Goal: Transaction & Acquisition: Purchase product/service

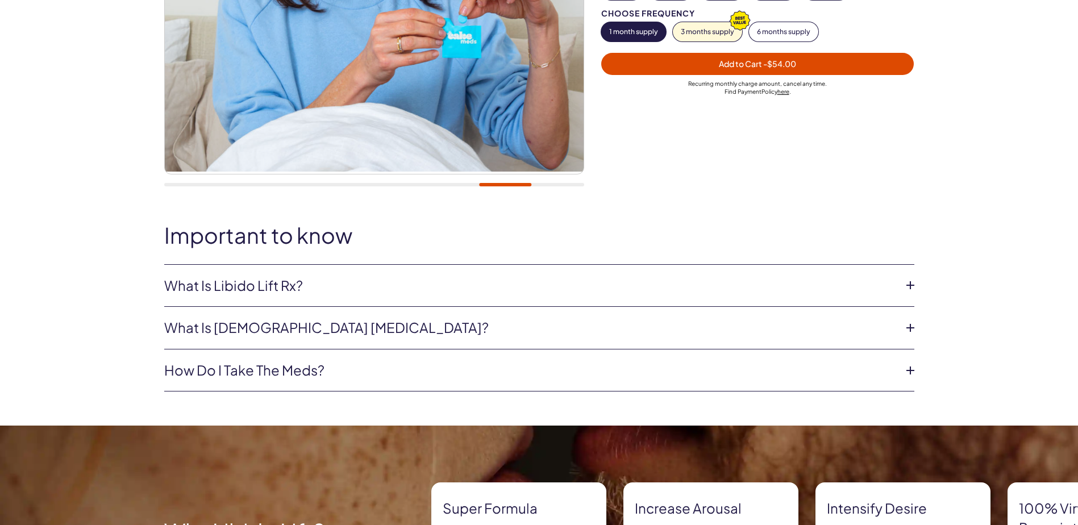
scroll to position [341, 0]
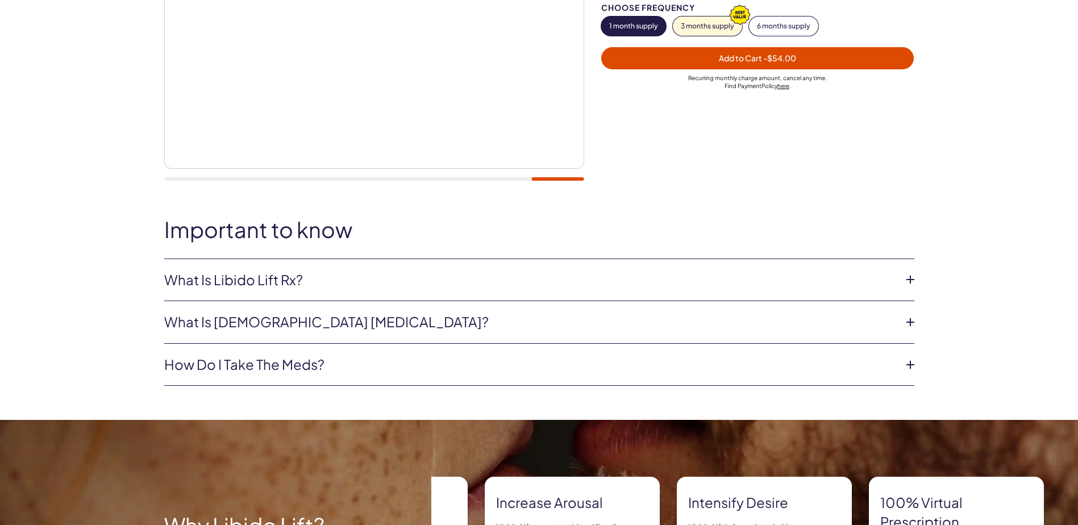
click at [910, 278] on icon at bounding box center [910, 279] width 17 height 17
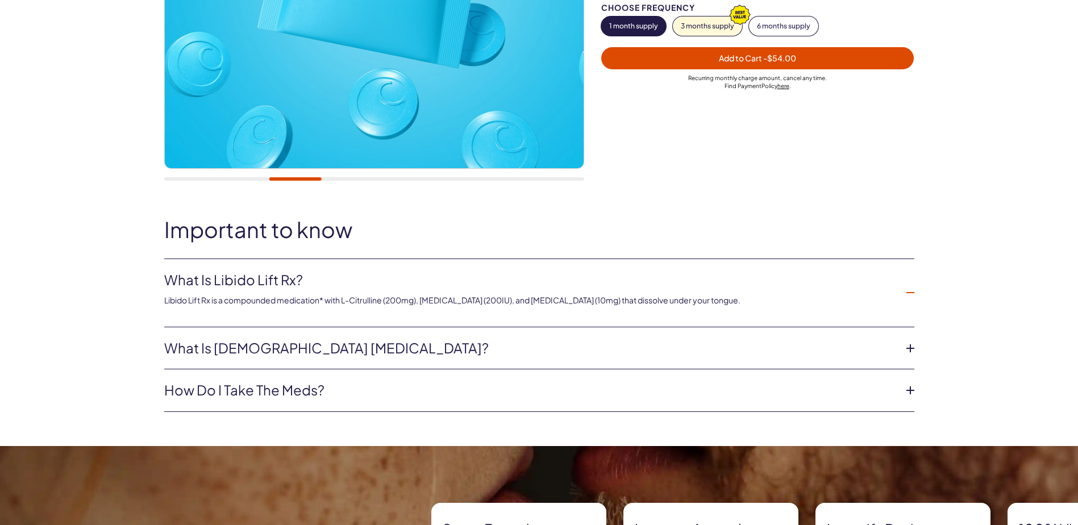
click at [912, 294] on icon at bounding box center [910, 292] width 17 height 17
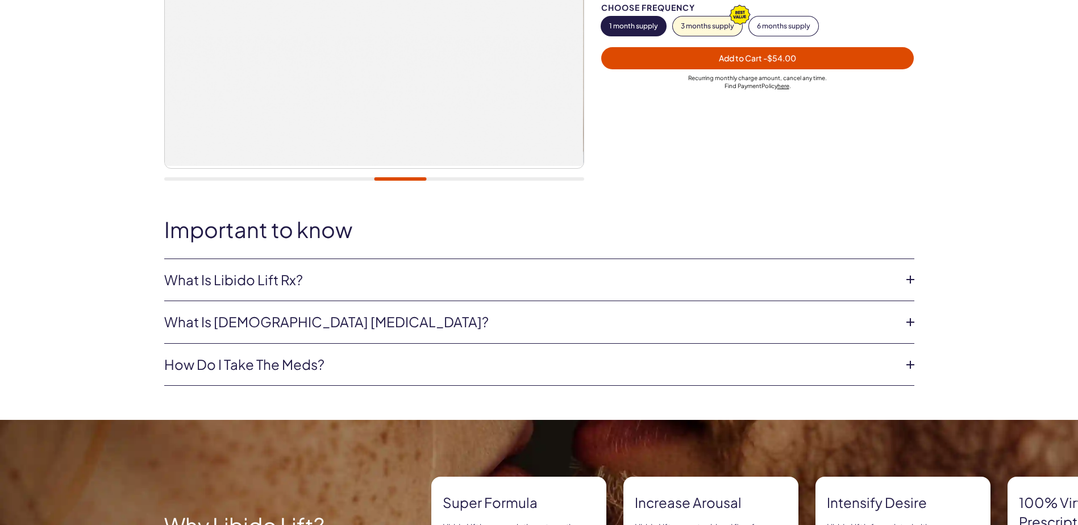
click at [909, 322] on icon at bounding box center [910, 322] width 17 height 17
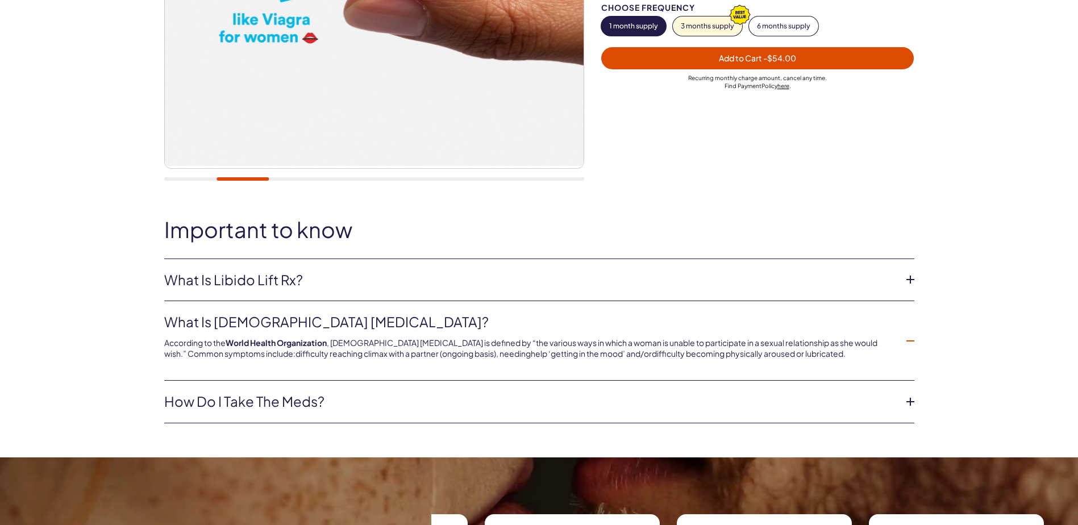
click at [913, 341] on icon at bounding box center [910, 340] width 17 height 17
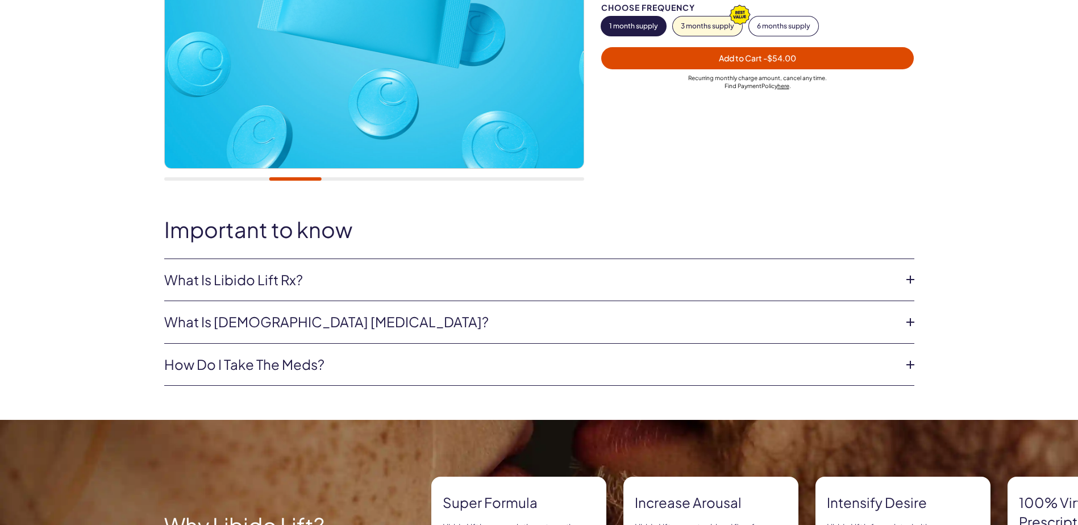
click at [910, 363] on icon at bounding box center [910, 364] width 17 height 17
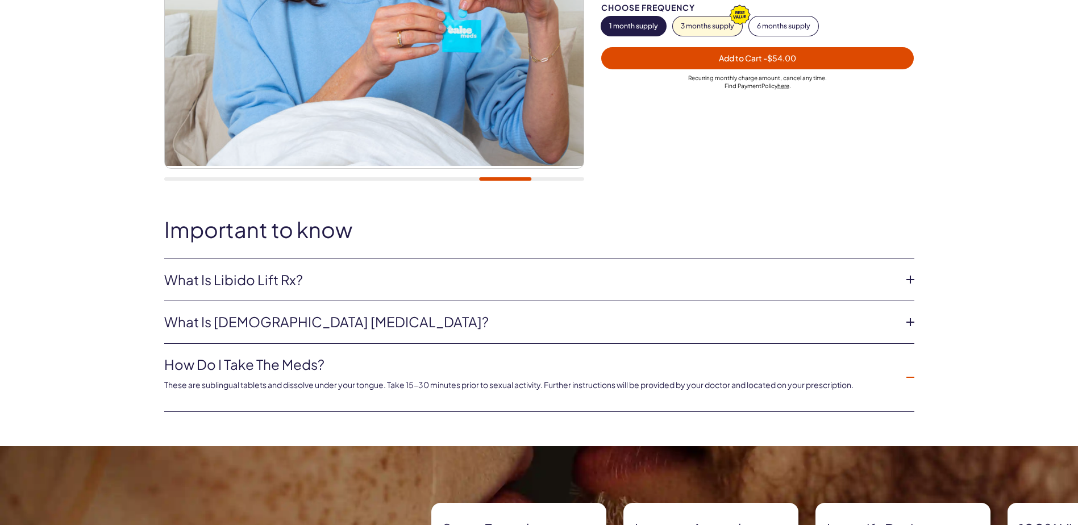
click at [909, 378] on icon at bounding box center [910, 377] width 17 height 17
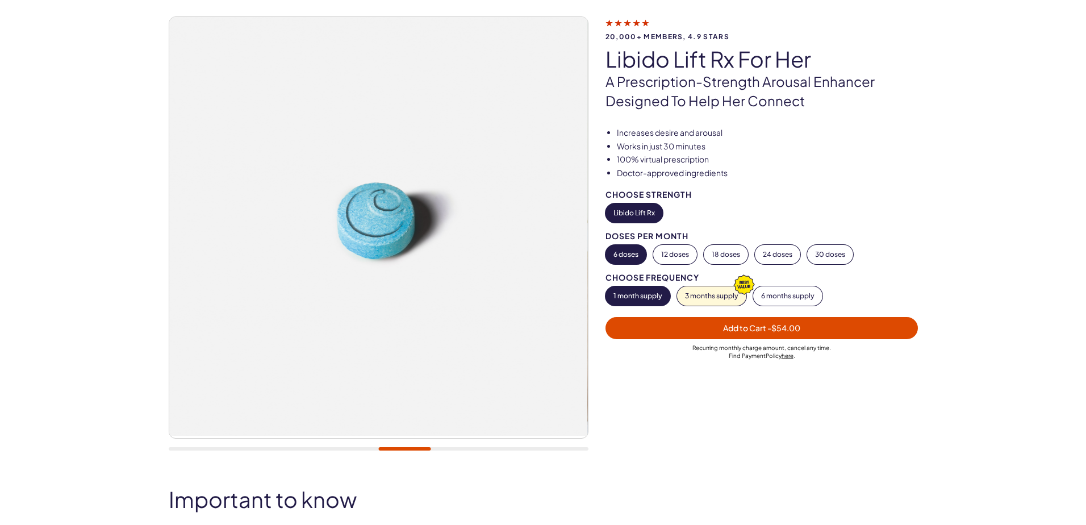
scroll to position [0, 0]
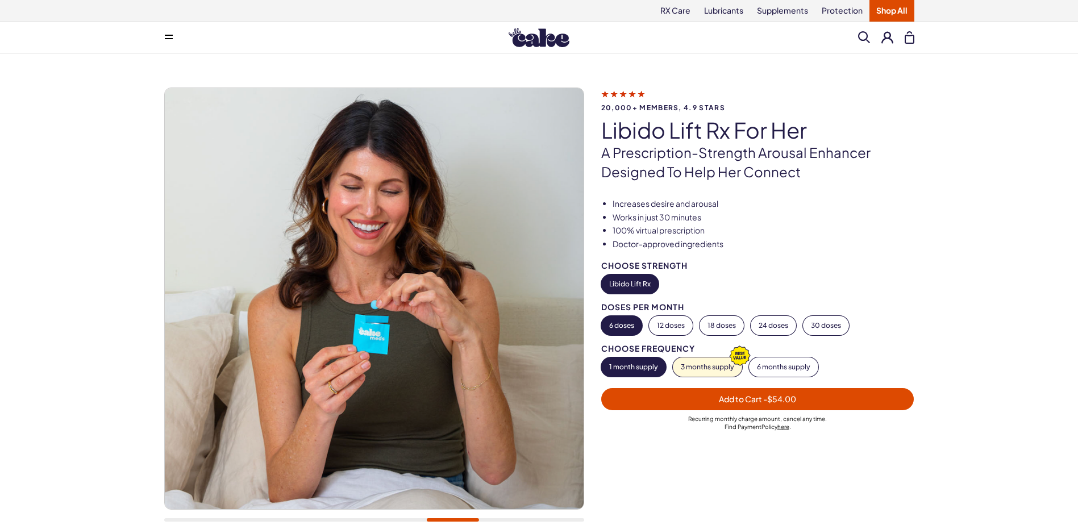
click at [759, 399] on span "Add to Cart - $54.00" at bounding box center [757, 399] width 77 height 10
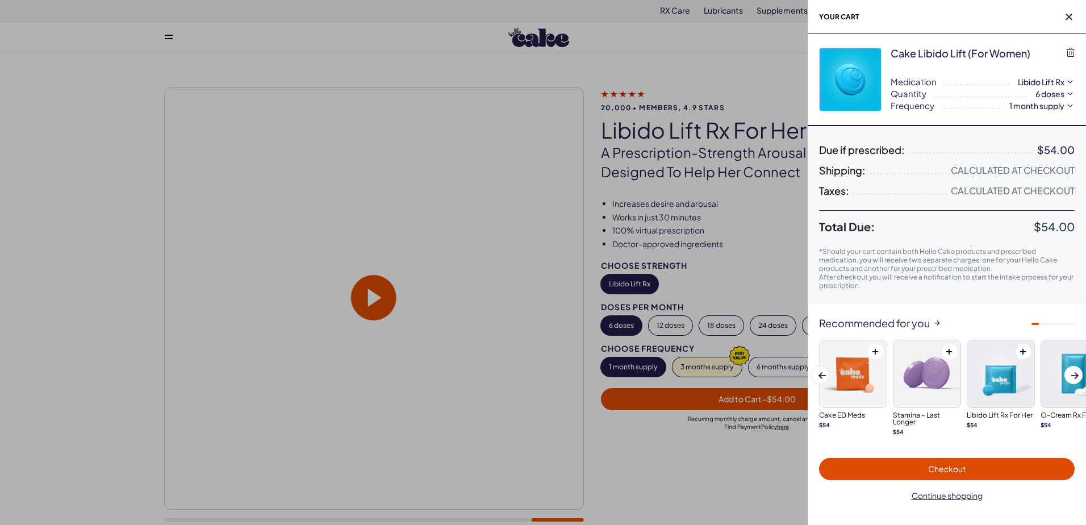
click at [722, 68] on div at bounding box center [543, 262] width 1086 height 525
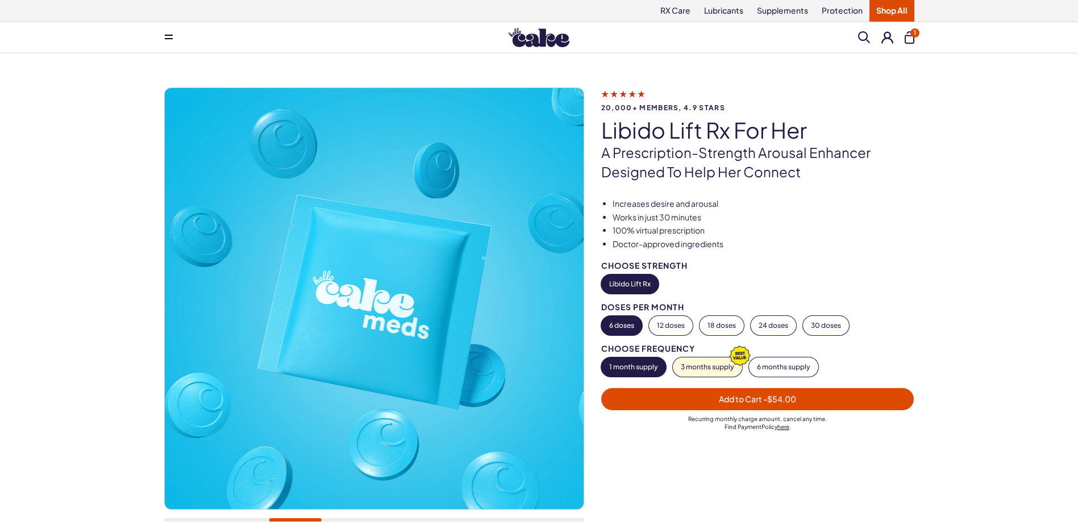
click at [911, 39] on button "1" at bounding box center [910, 37] width 10 height 13
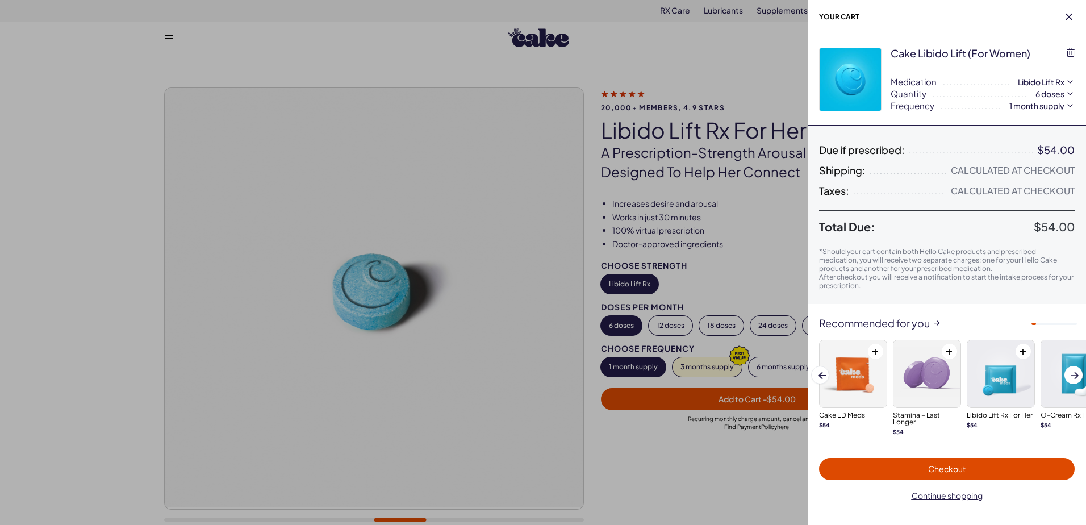
click at [955, 469] on span "Checkout" at bounding box center [947, 469] width 38 height 10
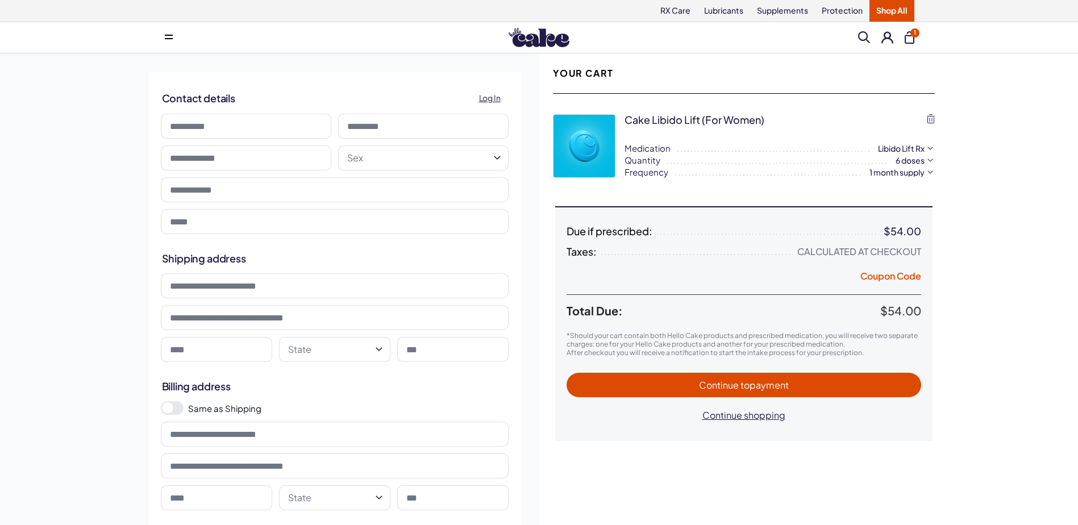
click at [187, 130] on input at bounding box center [246, 126] width 170 height 25
type input "*****"
type input "****"
type input "**********"
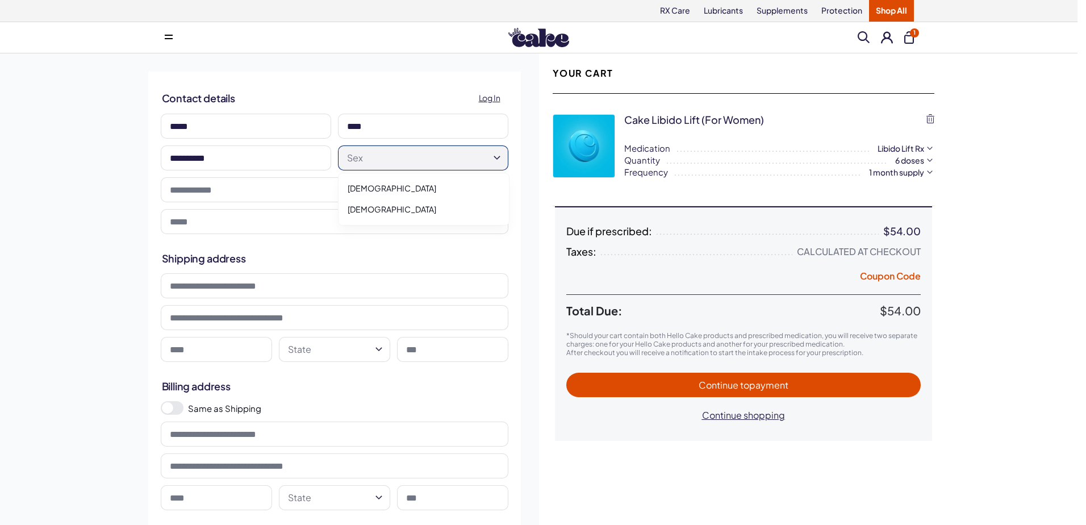
click at [497, 158] on html "RX Care Lubricants Supplements Protection Shop All Menu Him Her Everything 1" at bounding box center [543, 451] width 1086 height 903
select select "******"
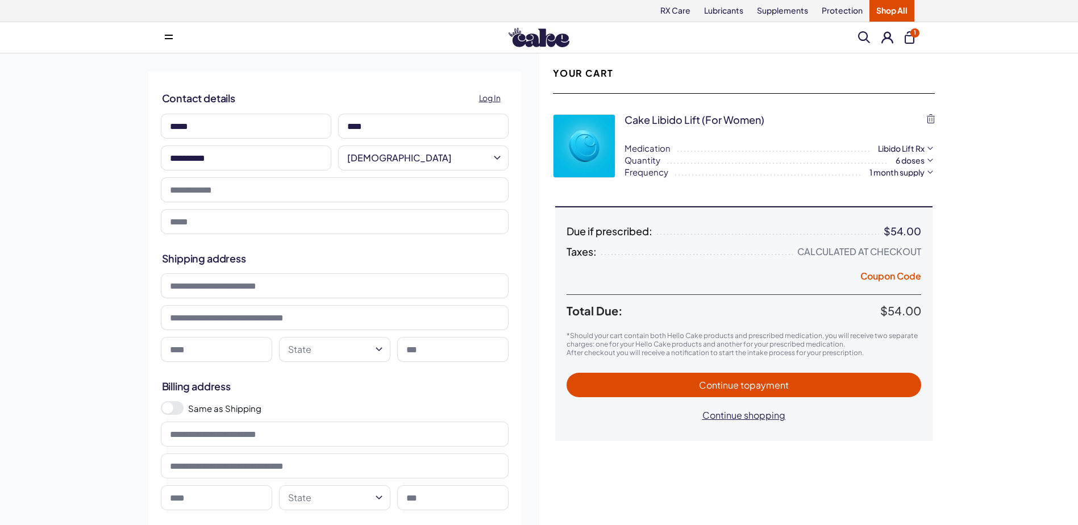
click at [186, 190] on input "tel" at bounding box center [335, 189] width 348 height 25
type input "**********"
click at [203, 224] on input "email" at bounding box center [335, 221] width 348 height 25
type input "**********"
click at [195, 285] on input at bounding box center [335, 285] width 348 height 25
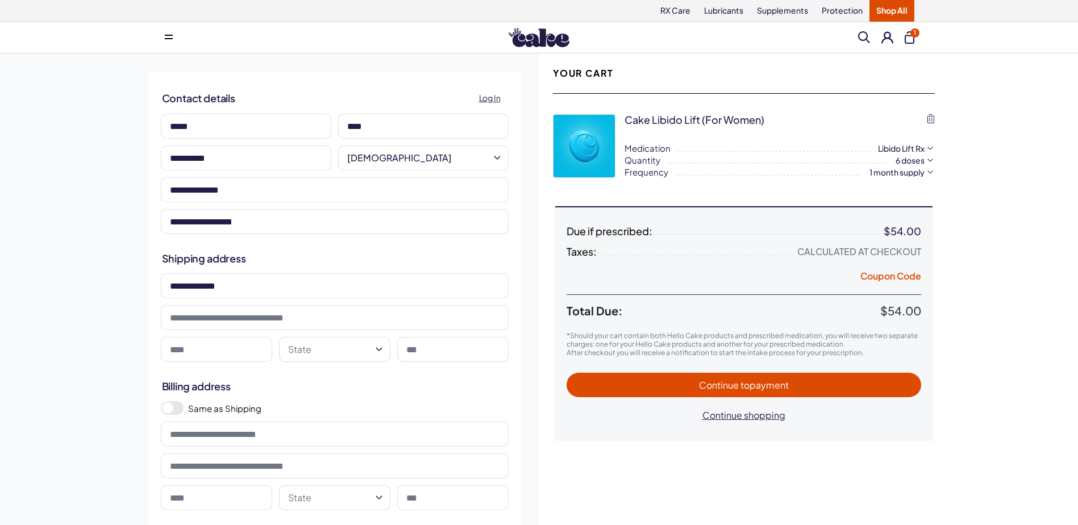
type input "**********"
click at [567, 373] on button "Continue to payment" at bounding box center [744, 385] width 355 height 24
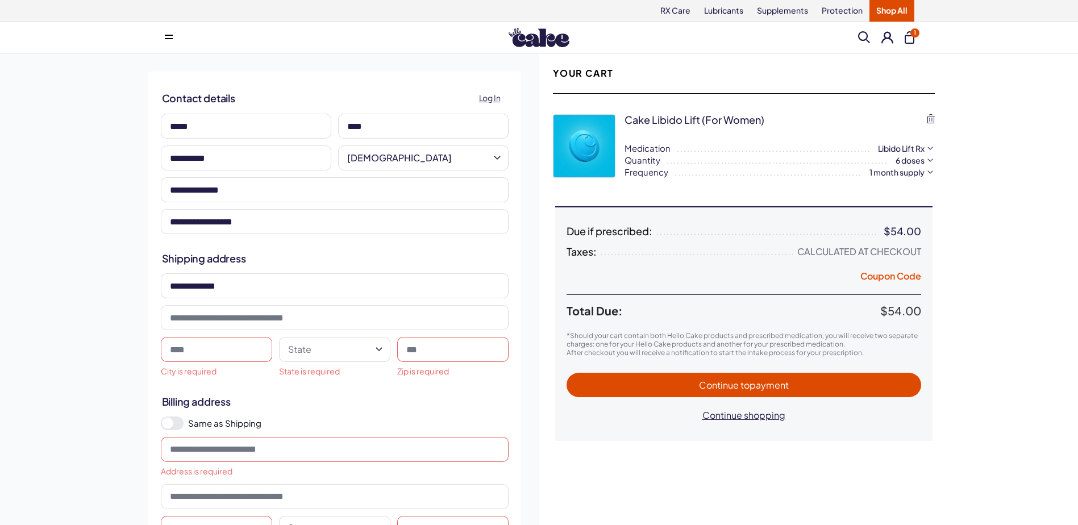
click at [567, 373] on button "Continue to payment" at bounding box center [744, 385] width 355 height 24
type input "*"
click at [231, 288] on input "**********" at bounding box center [335, 285] width 348 height 25
type input "**********"
click at [235, 347] on input at bounding box center [216, 349] width 111 height 25
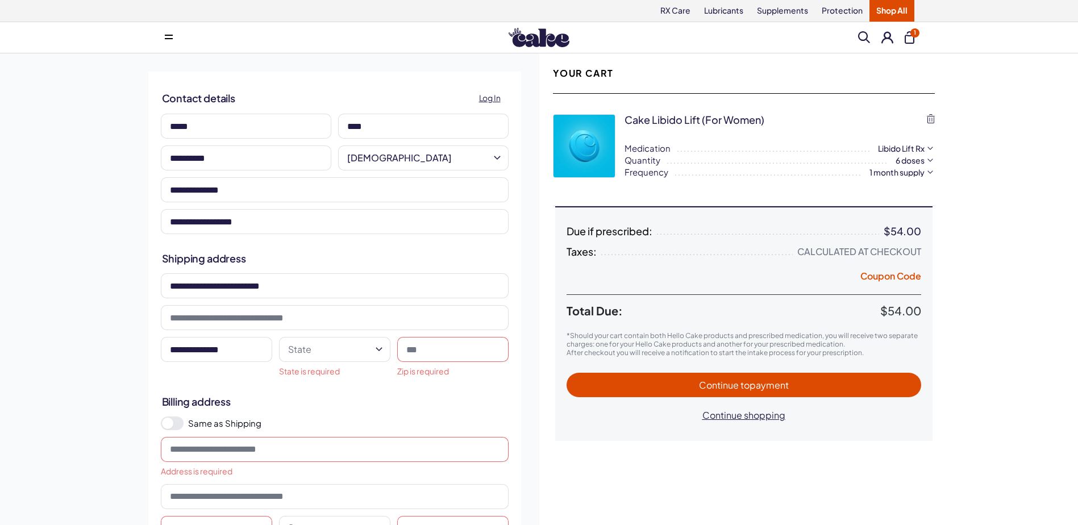
type input "**********"
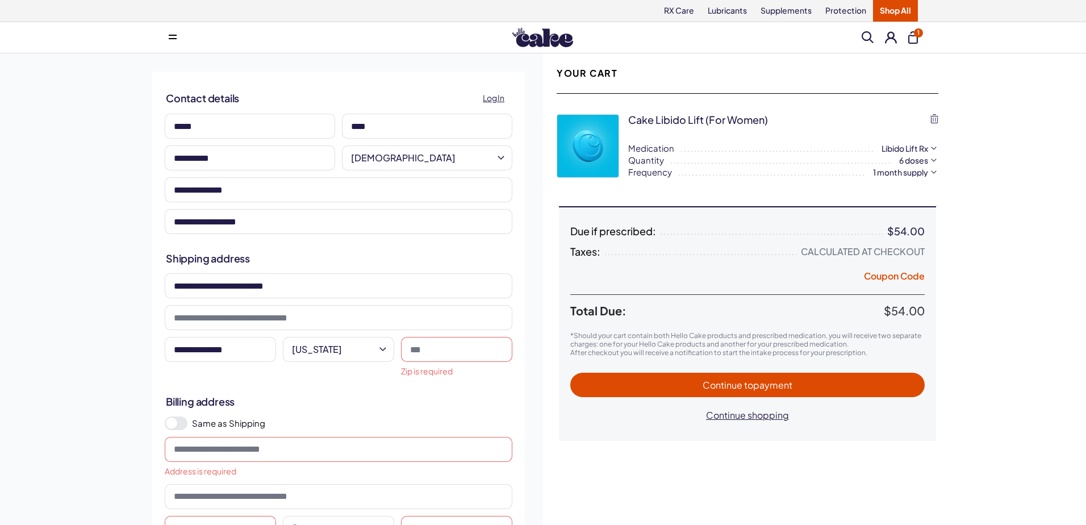
click at [380, 349] on html "RX Care Lubricants Supplements Protection Shop All Menu Him Her Everything 1" at bounding box center [543, 474] width 1086 height 949
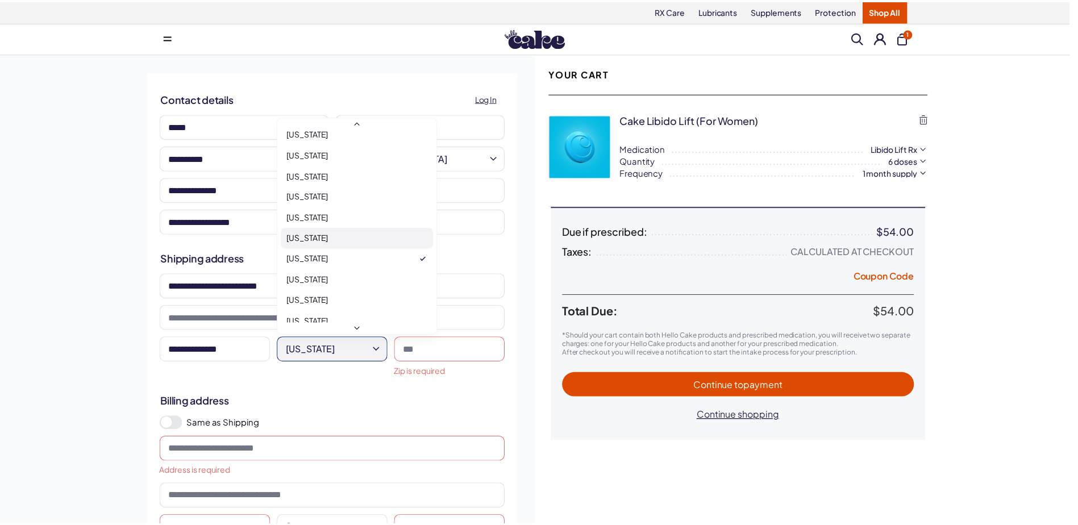
scroll to position [819, 0]
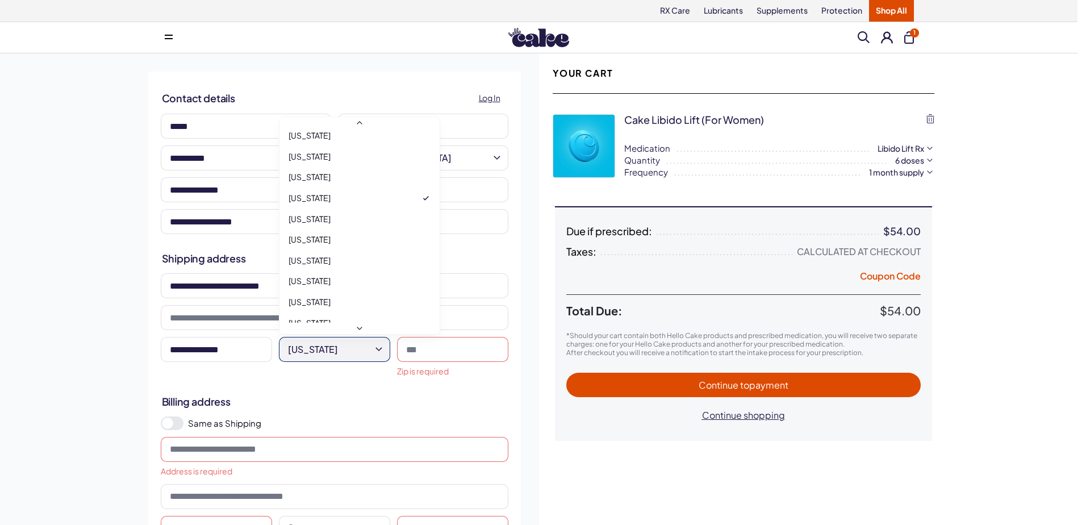
select select "**"
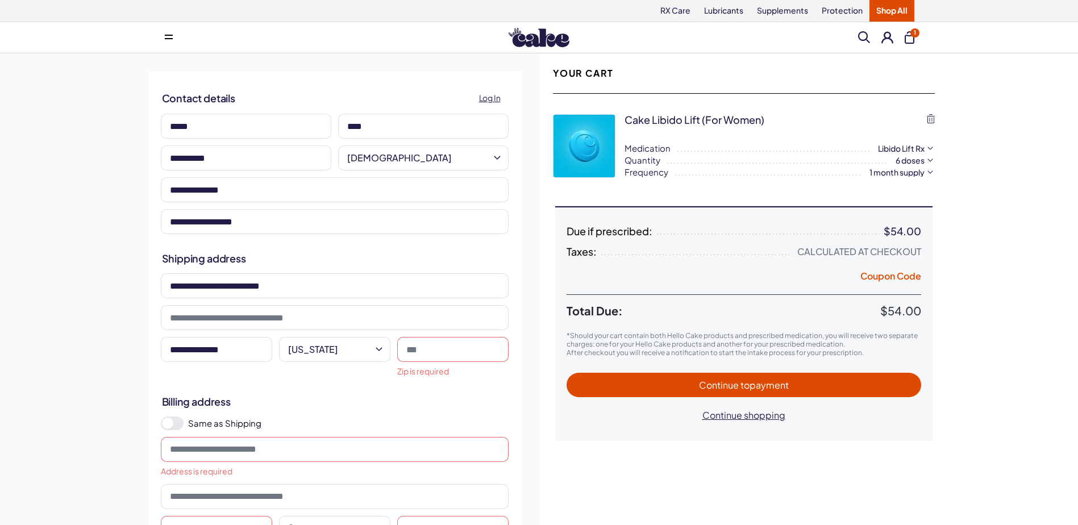
click at [422, 345] on input at bounding box center [452, 349] width 111 height 25
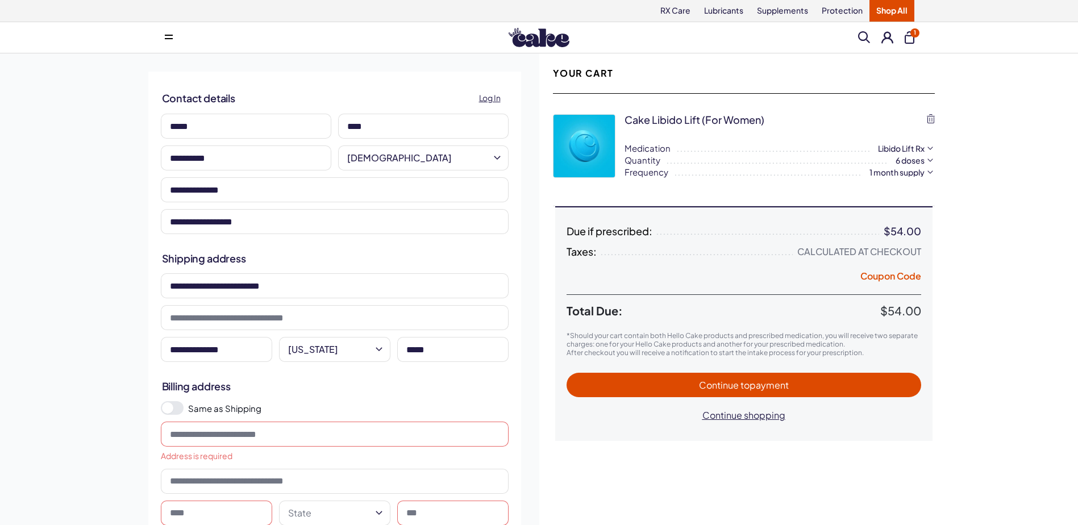
type input "*****"
click at [0, 243] on html "RX Care Lubricants Supplements Protection Shop All Menu Him Her Everything 1" at bounding box center [539, 467] width 1078 height 934
click at [178, 409] on span at bounding box center [172, 408] width 23 height 14
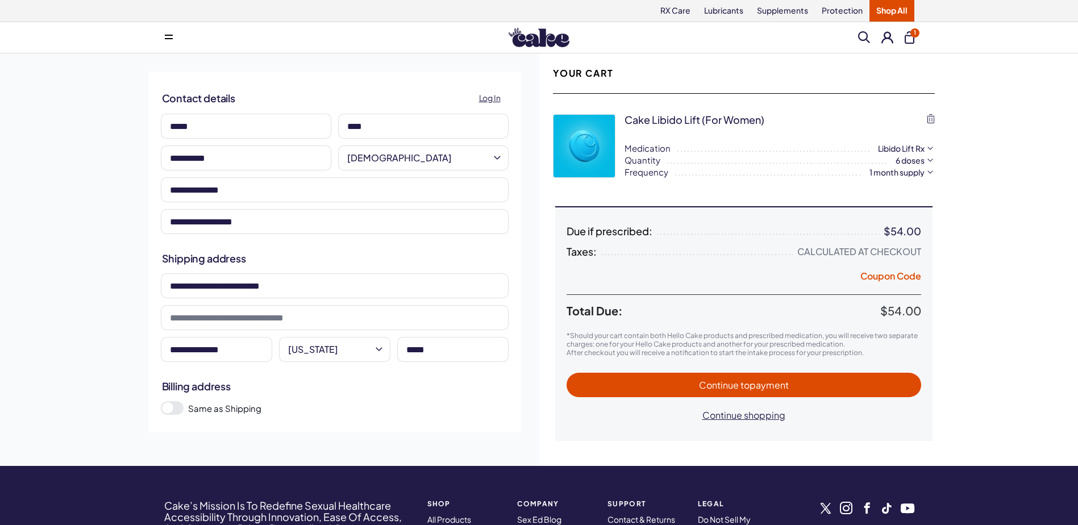
click at [752, 386] on span "to payment" at bounding box center [764, 385] width 48 height 12
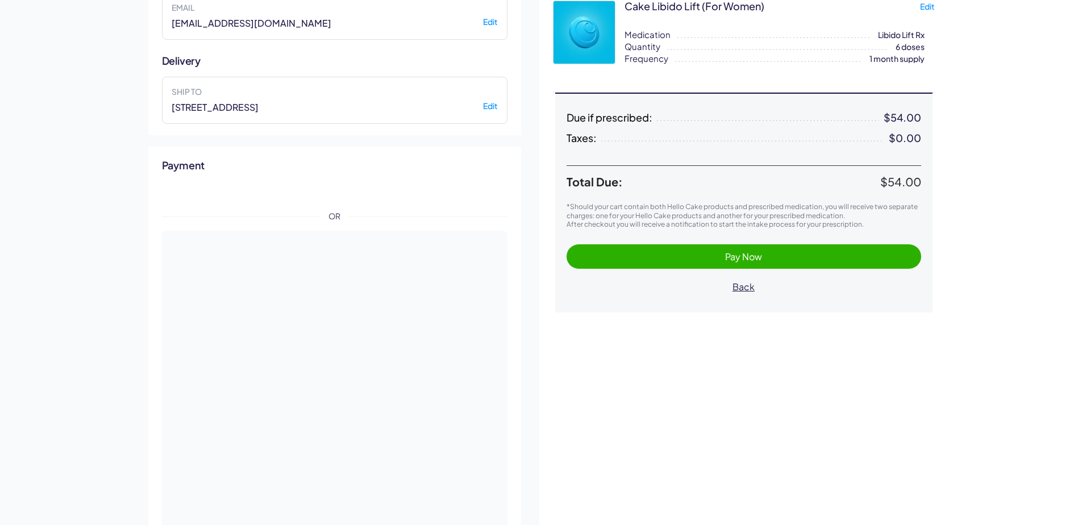
scroll to position [399, 0]
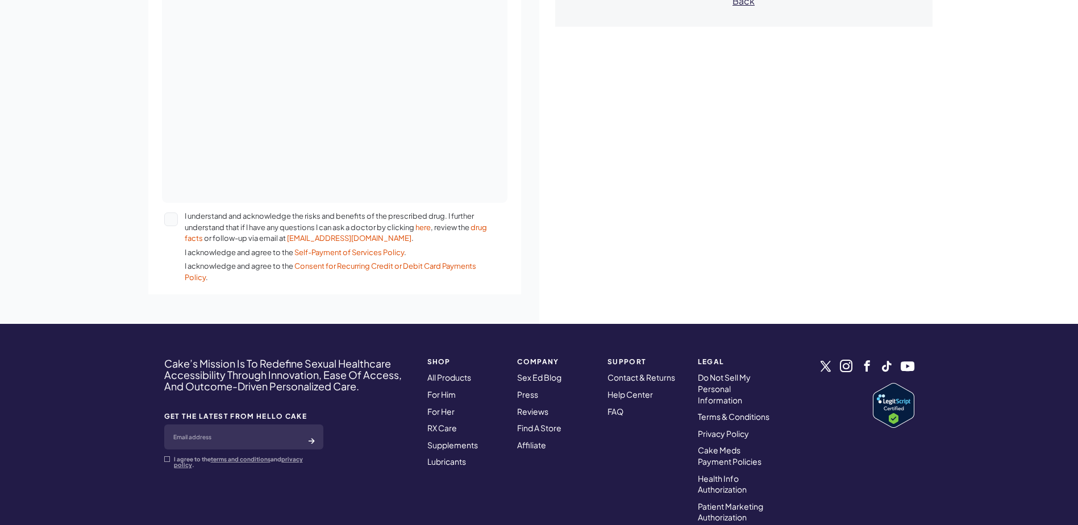
click at [169, 219] on button "I understand and acknowledge the risks and benefits of the prescribed drug. I f…" at bounding box center [171, 220] width 14 height 14
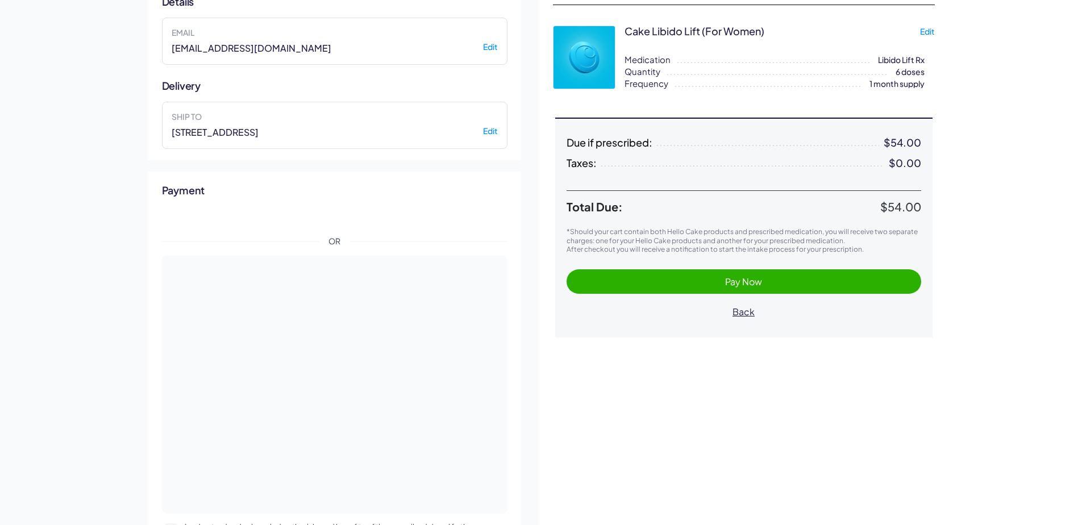
scroll to position [115, 0]
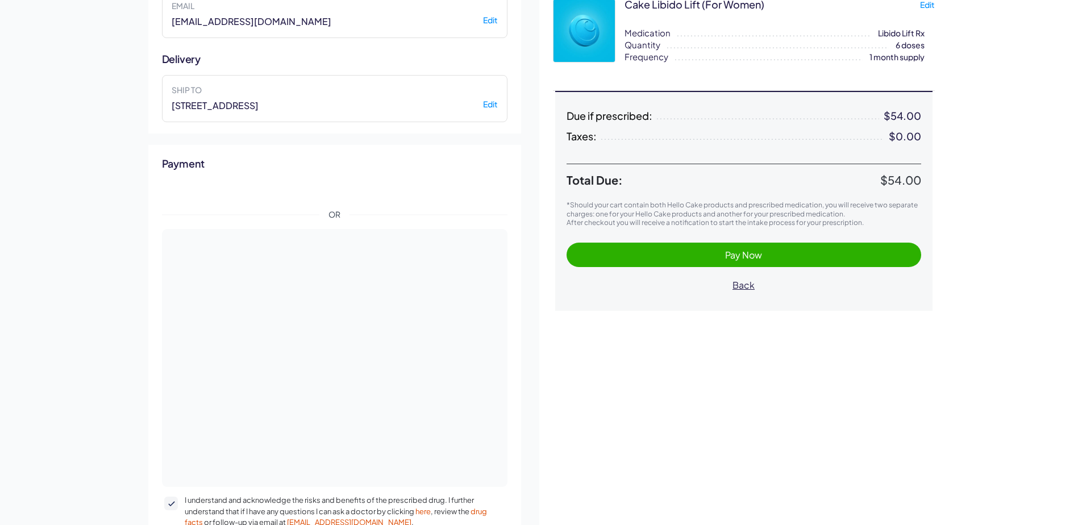
click at [751, 252] on span "Pay Now" at bounding box center [743, 255] width 37 height 12
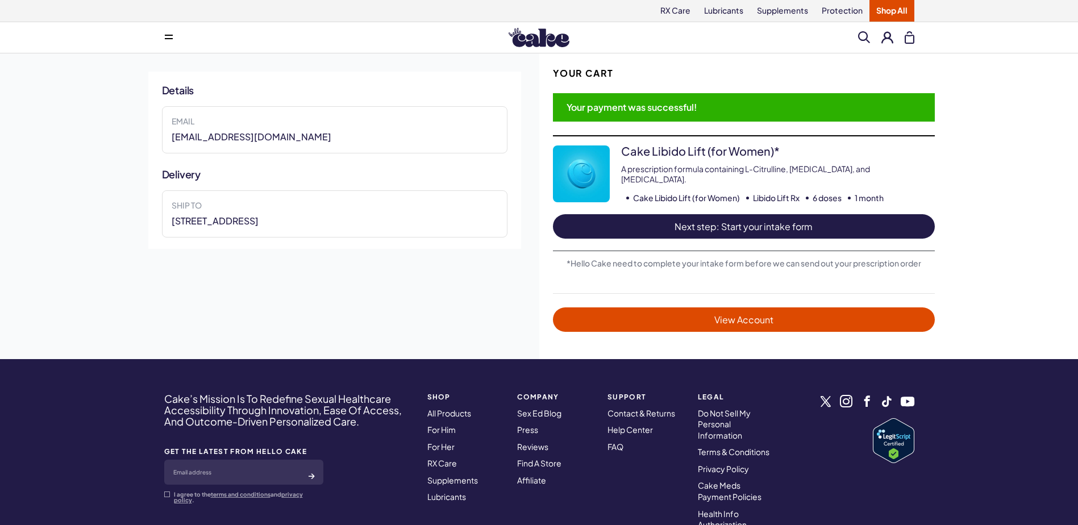
click at [746, 226] on span "Next step: Start your intake form" at bounding box center [743, 226] width 359 height 13
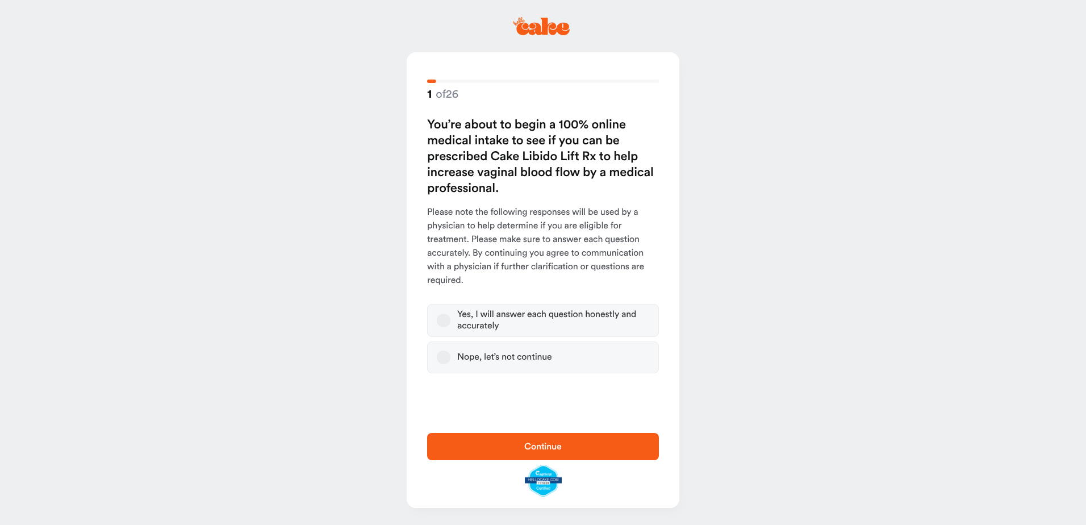
click at [443, 323] on button "Yes, I will answer each question honestly and accurately" at bounding box center [444, 321] width 14 height 14
click at [544, 443] on span "Continue" at bounding box center [543, 446] width 38 height 9
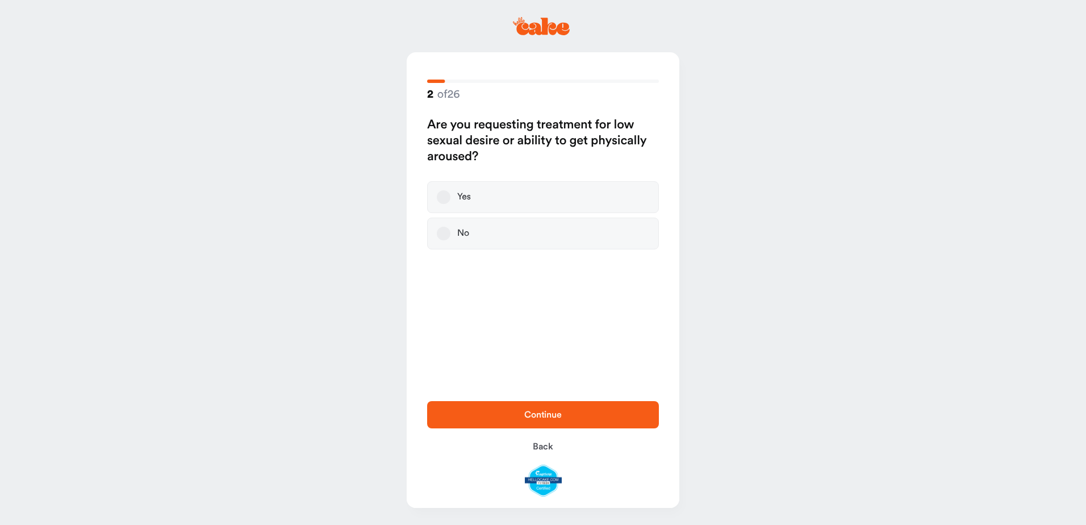
click at [444, 197] on button "Yes" at bounding box center [444, 197] width 14 height 14
click at [531, 418] on span "Continue" at bounding box center [543, 414] width 38 height 9
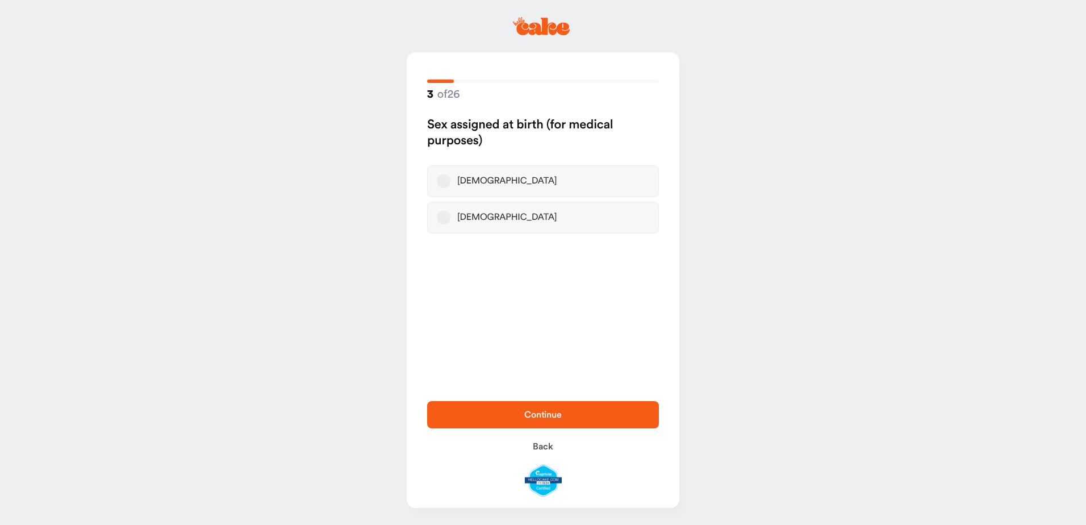
click at [444, 182] on button "Female" at bounding box center [444, 181] width 14 height 14
click at [533, 417] on span "Continue" at bounding box center [543, 414] width 38 height 9
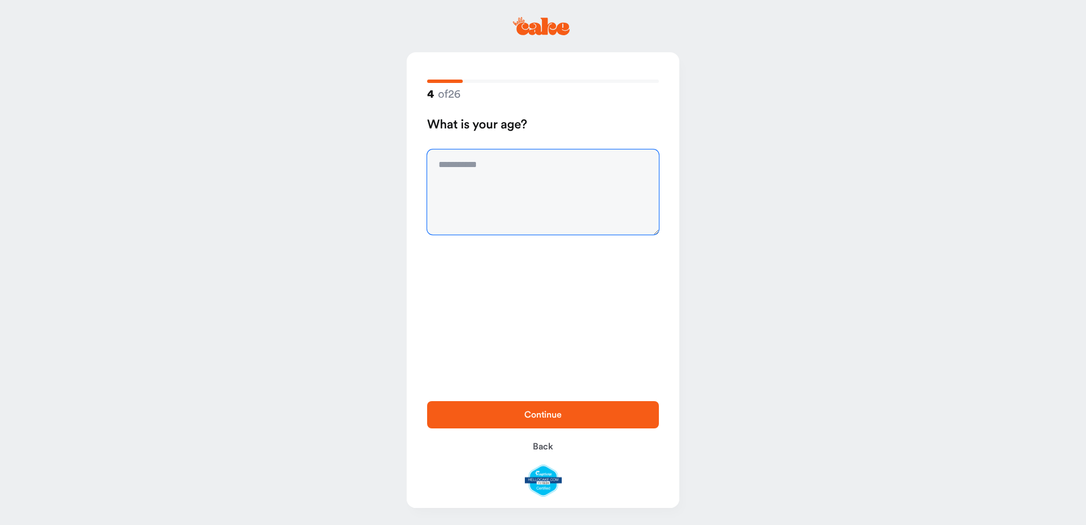
click at [456, 168] on textarea at bounding box center [543, 191] width 232 height 85
type textarea "**"
click at [547, 415] on span "Continue" at bounding box center [543, 414] width 38 height 9
click at [490, 165] on textarea at bounding box center [543, 191] width 232 height 85
type textarea "**********"
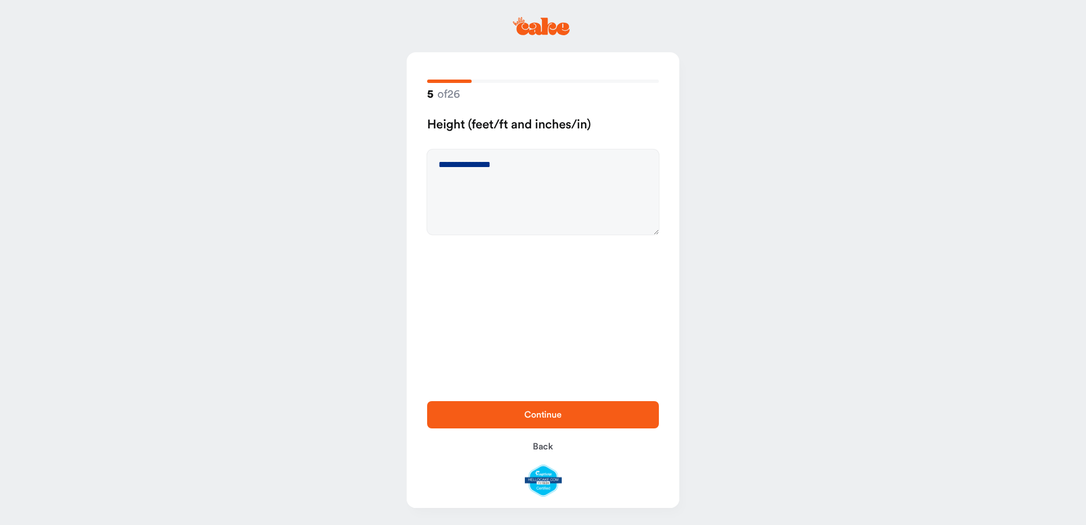
click at [549, 414] on span "Continue" at bounding box center [543, 414] width 38 height 9
click at [452, 165] on textarea at bounding box center [543, 191] width 232 height 85
type textarea "***"
click at [553, 416] on span "Continue" at bounding box center [543, 414] width 38 height 9
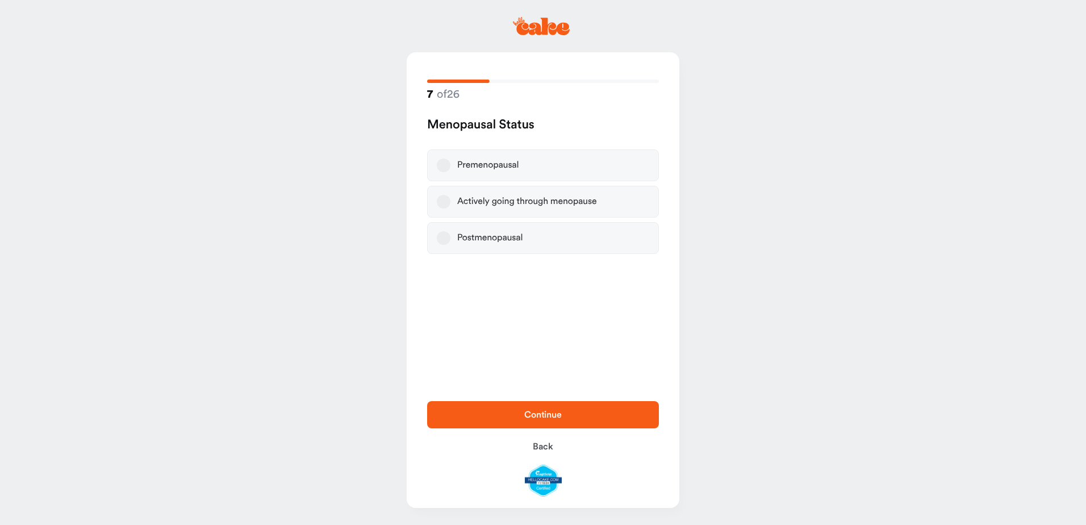
drag, startPoint x: 447, startPoint y: 238, endPoint x: 447, endPoint y: 249, distance: 11.4
click at [447, 239] on button "Postmenopausal" at bounding box center [444, 238] width 14 height 14
click at [548, 414] on span "Continue" at bounding box center [543, 414] width 38 height 9
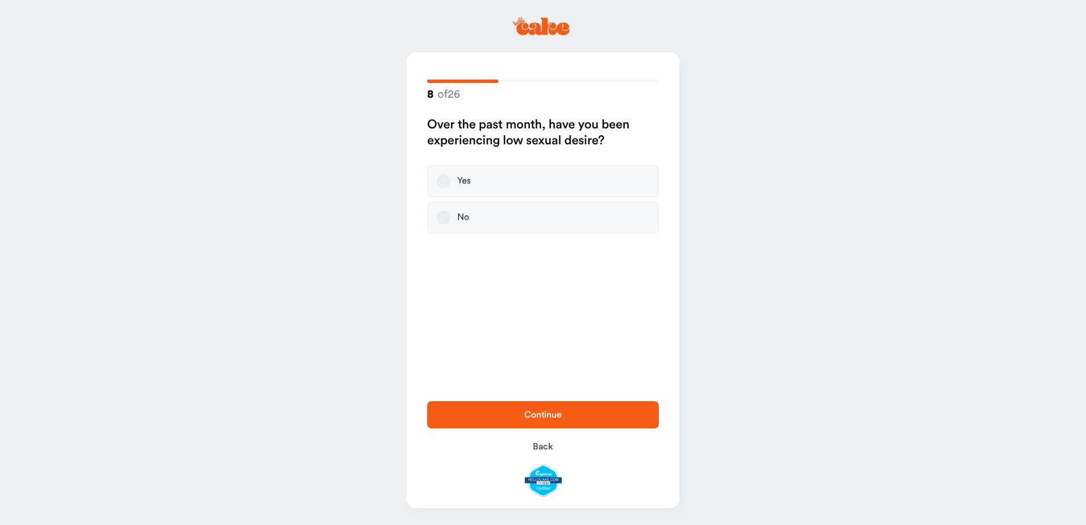
click at [440, 184] on button "Yes" at bounding box center [444, 181] width 14 height 14
drag, startPoint x: 553, startPoint y: 414, endPoint x: 540, endPoint y: 414, distance: 12.5
click at [551, 414] on span "Continue" at bounding box center [543, 414] width 38 height 9
click at [443, 184] on button "Yes" at bounding box center [444, 181] width 14 height 14
drag, startPoint x: 546, startPoint y: 415, endPoint x: 447, endPoint y: 388, distance: 101.9
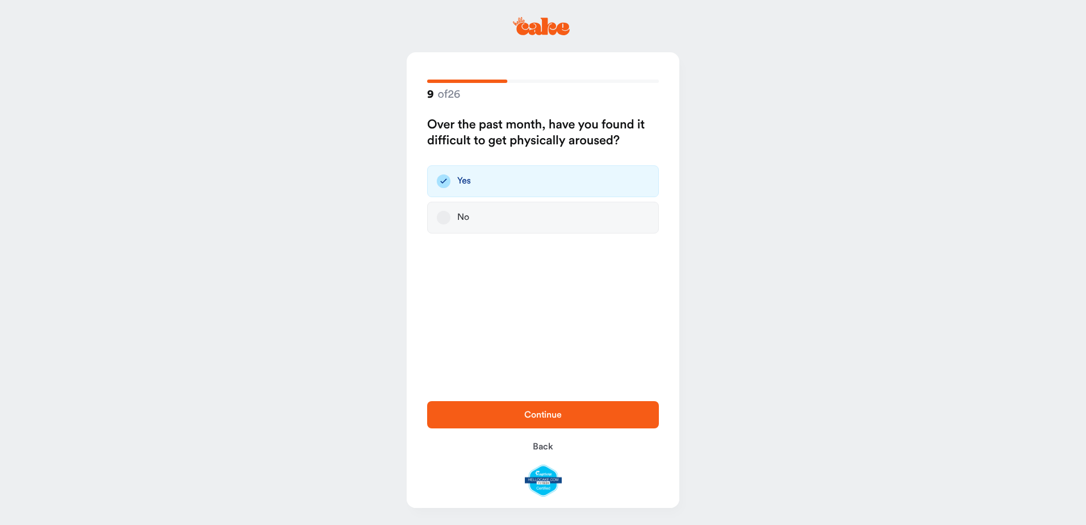
click at [541, 414] on span "Continue" at bounding box center [543, 414] width 38 height 9
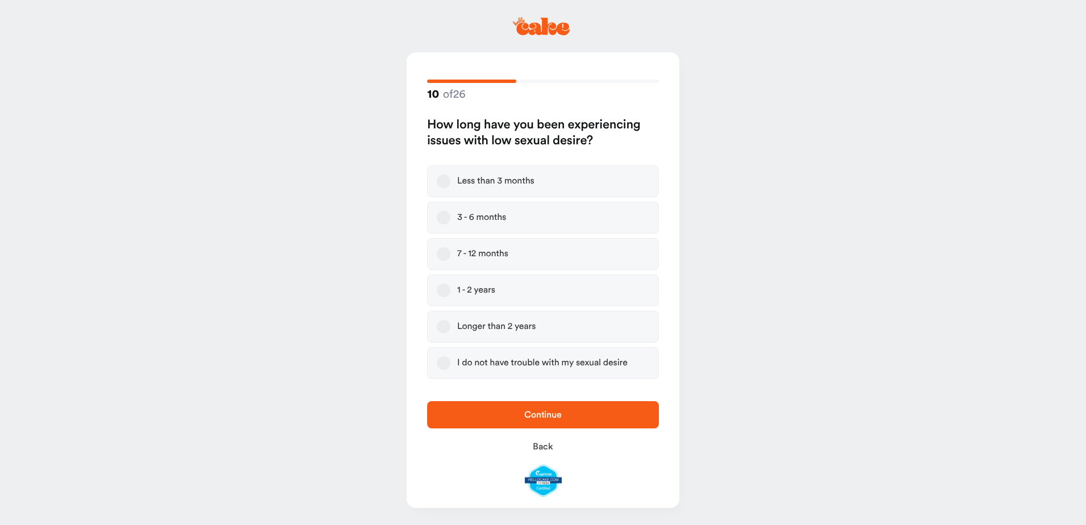
click at [443, 219] on button "3 - 6 months" at bounding box center [444, 218] width 14 height 14
click at [530, 414] on span "Continue" at bounding box center [543, 414] width 38 height 9
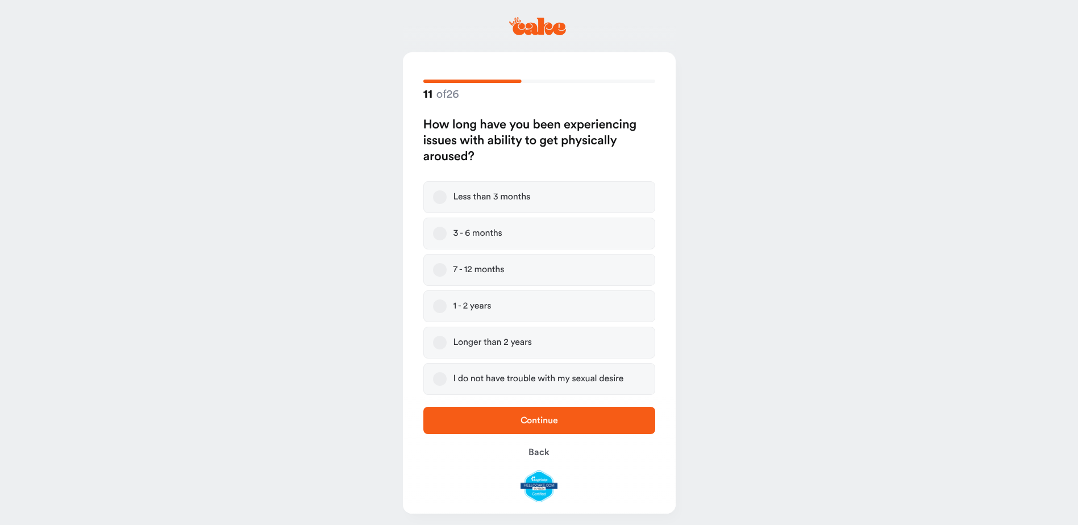
click at [445, 234] on button "3 - 6 months" at bounding box center [440, 234] width 14 height 14
click at [532, 415] on span "Continue" at bounding box center [539, 421] width 195 height 14
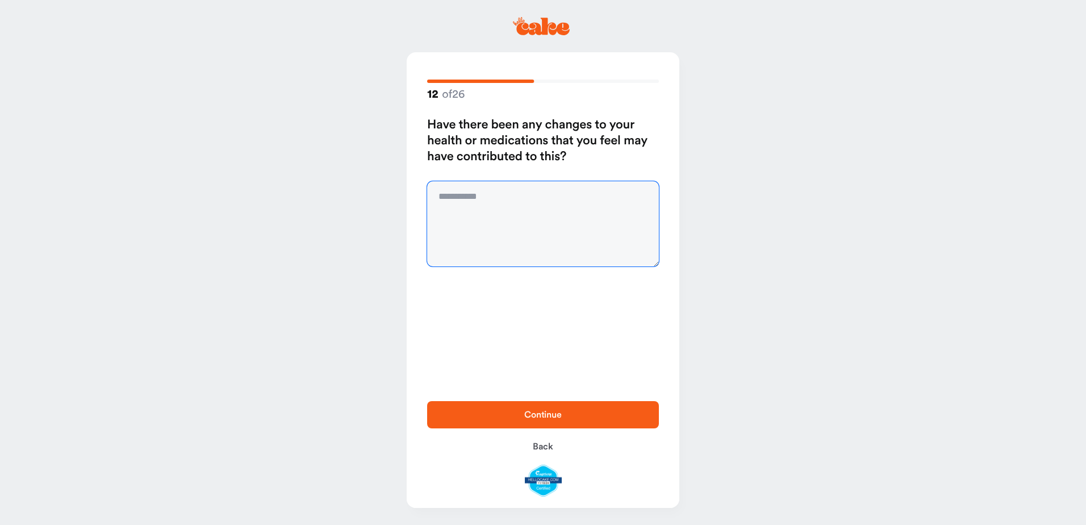
click at [449, 199] on textarea at bounding box center [543, 223] width 232 height 85
type textarea "**"
click at [532, 415] on span "Continue" at bounding box center [543, 414] width 38 height 9
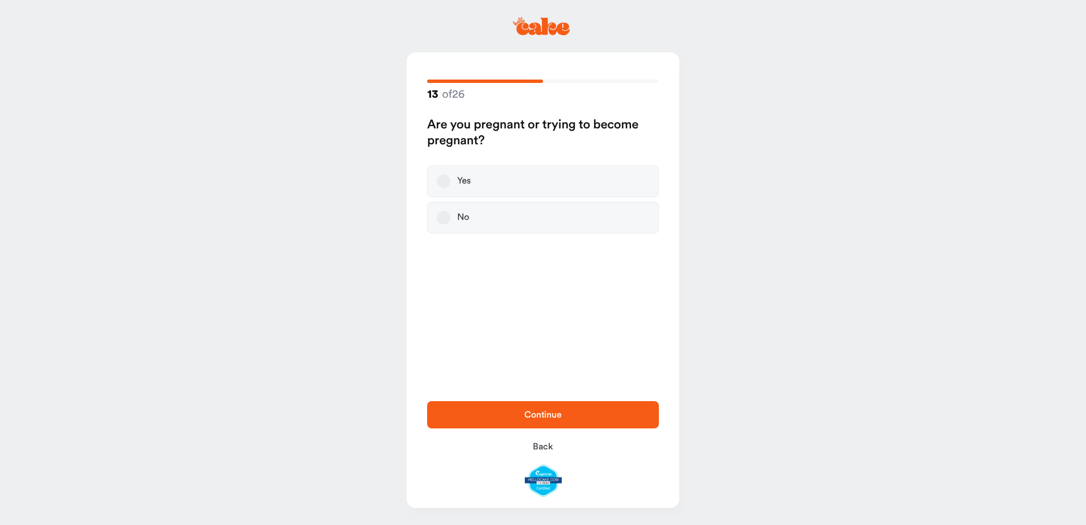
click at [442, 220] on button "No" at bounding box center [444, 218] width 14 height 14
click at [543, 418] on span "Continue" at bounding box center [543, 414] width 38 height 9
click at [444, 202] on button "No" at bounding box center [444, 202] width 14 height 14
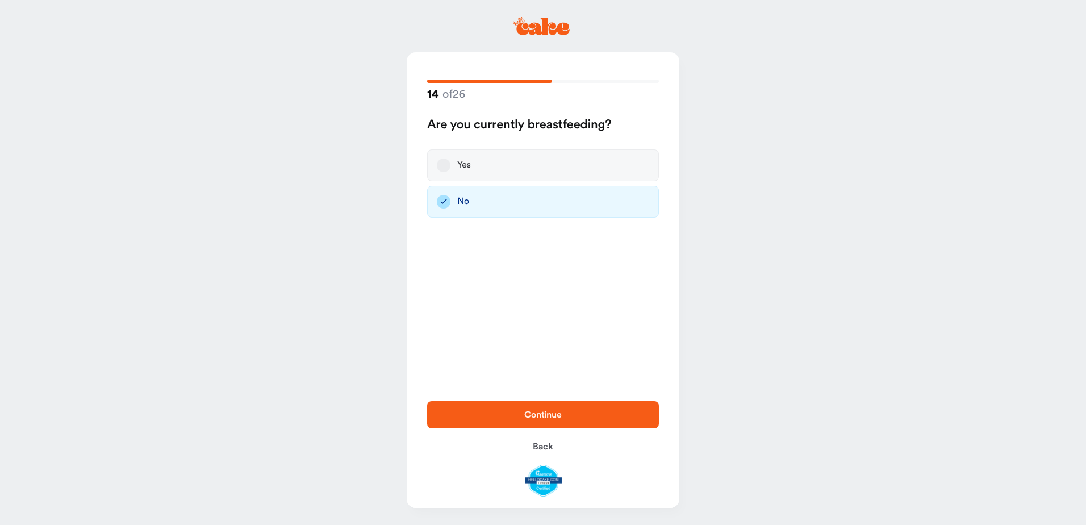
click at [542, 417] on span "Continue" at bounding box center [543, 414] width 38 height 9
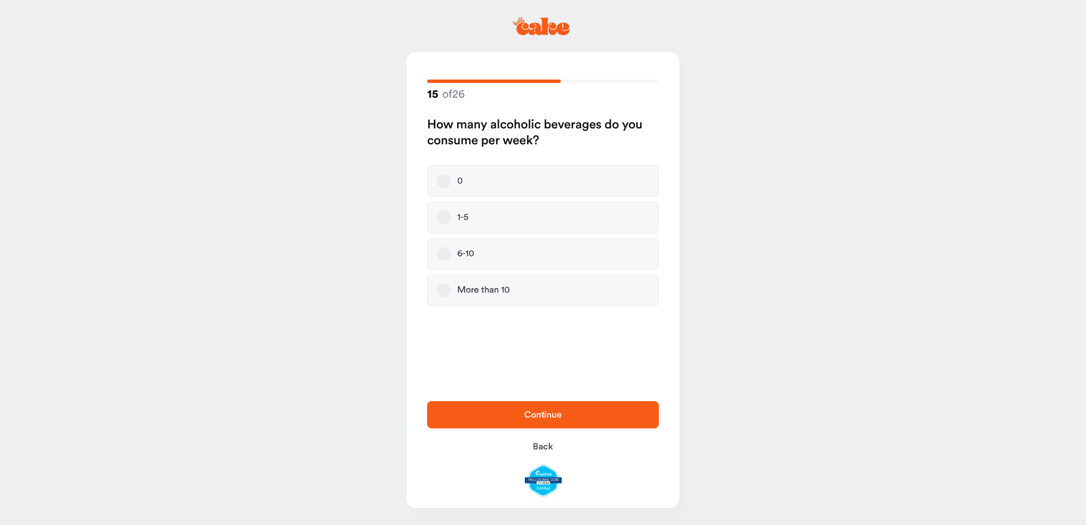
click at [444, 217] on button "1-5" at bounding box center [444, 218] width 14 height 14
click at [521, 411] on span "Continue" at bounding box center [542, 415] width 195 height 14
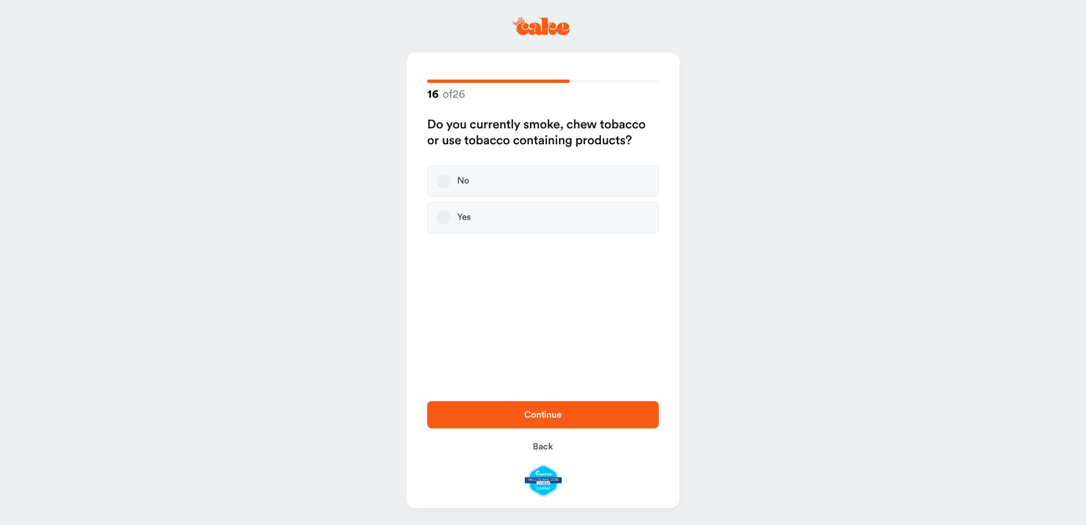
click at [442, 181] on button "No" at bounding box center [444, 181] width 14 height 14
click at [561, 411] on span "Continue" at bounding box center [543, 414] width 38 height 9
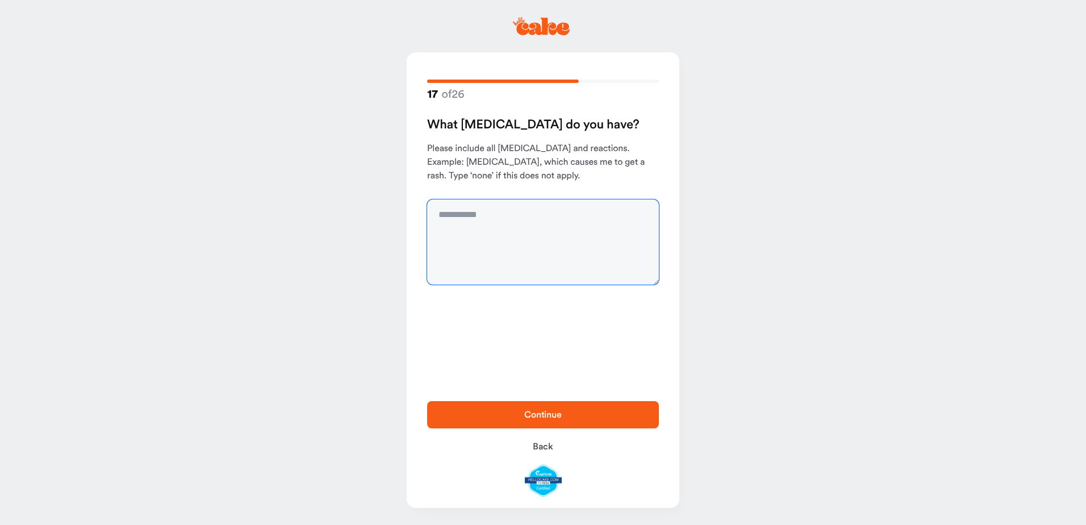
click at [464, 216] on textarea at bounding box center [543, 241] width 232 height 85
type textarea "****"
click at [541, 414] on span "Continue" at bounding box center [543, 414] width 38 height 9
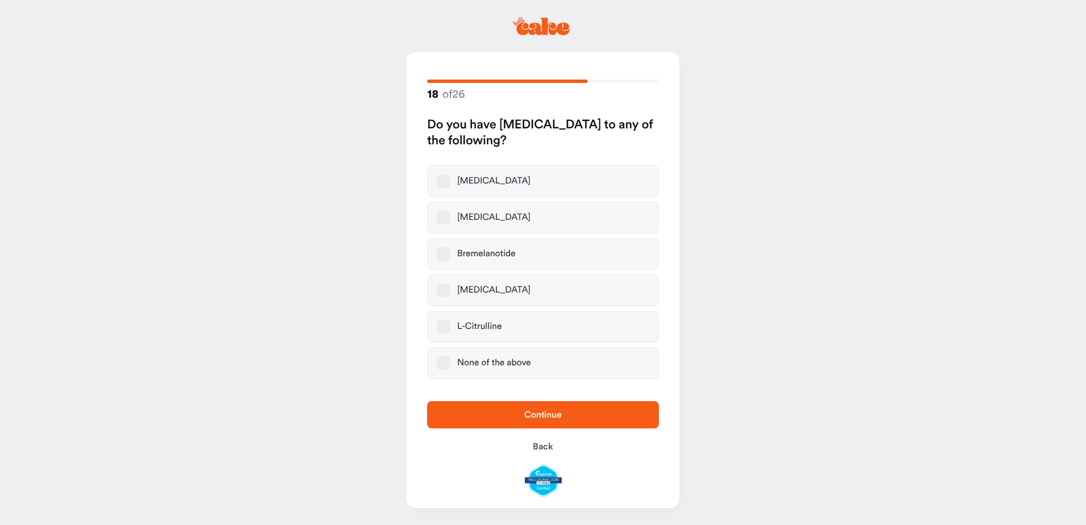
click at [447, 364] on button "None of the above" at bounding box center [444, 363] width 14 height 14
drag, startPoint x: 547, startPoint y: 417, endPoint x: 335, endPoint y: 384, distance: 215.1
click at [543, 415] on span "Continue" at bounding box center [543, 414] width 38 height 9
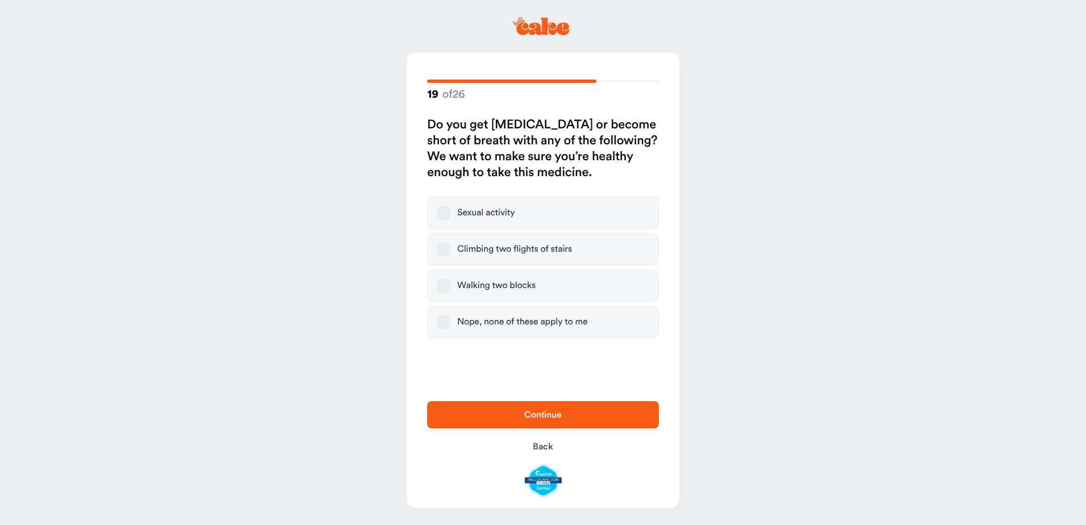
click at [443, 325] on button "Nope, none of these apply to me" at bounding box center [444, 322] width 14 height 14
click at [528, 415] on span "Continue" at bounding box center [543, 414] width 38 height 9
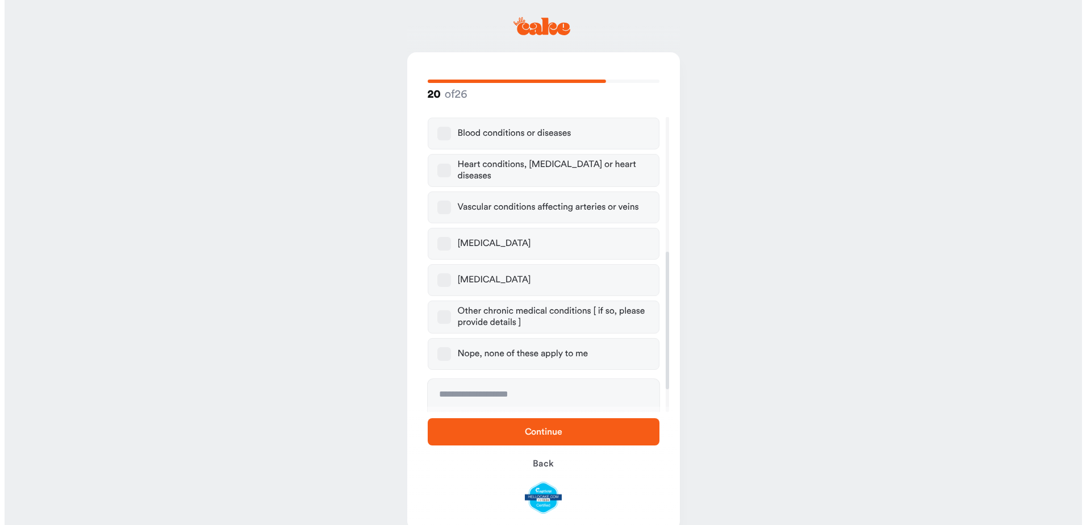
scroll to position [280, 0]
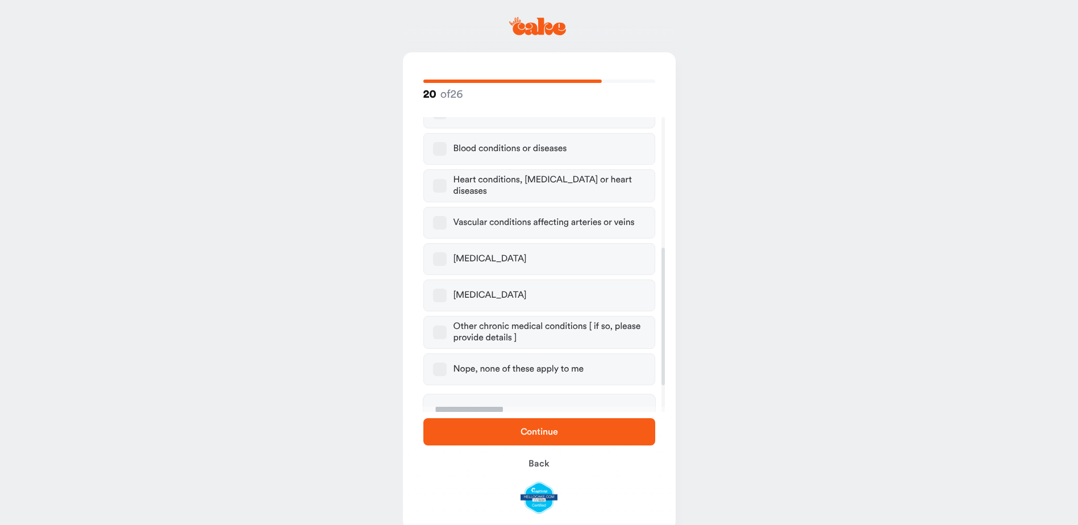
click at [440, 216] on button "Vascular conditions affecting arteries or veins" at bounding box center [440, 223] width 14 height 14
click at [554, 431] on span "Continue" at bounding box center [540, 431] width 38 height 9
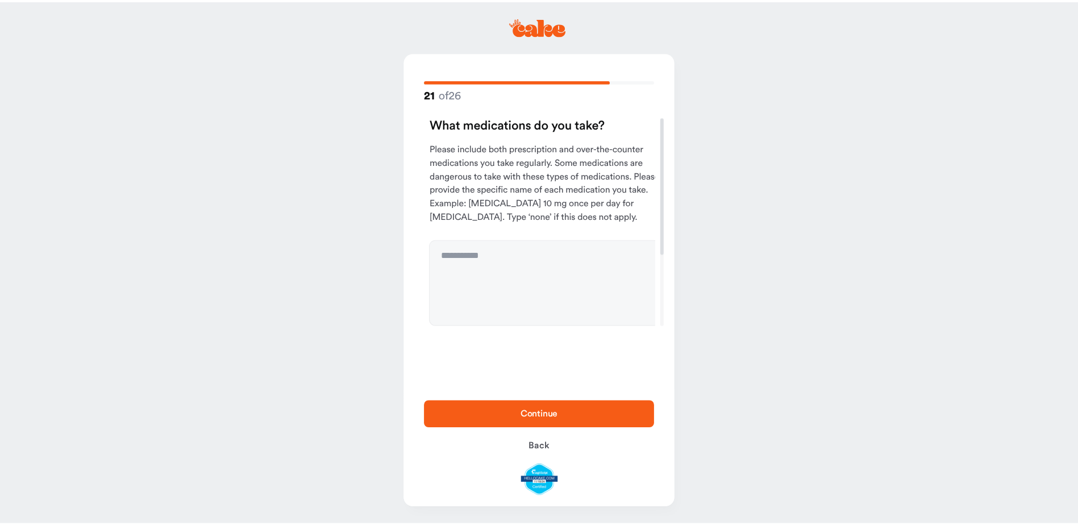
scroll to position [0, 0]
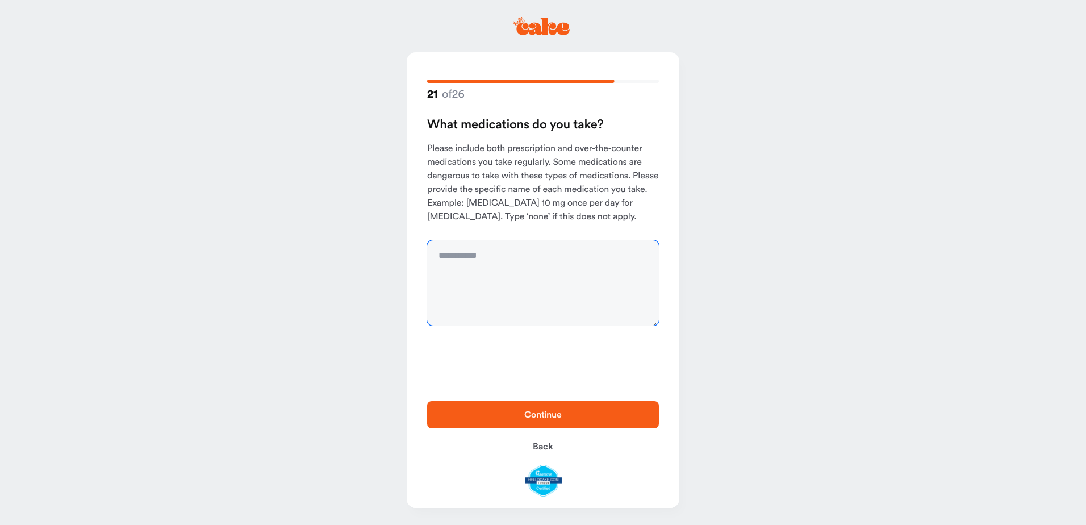
click at [459, 257] on textarea at bounding box center [543, 282] width 232 height 85
type textarea "**********"
click at [556, 414] on span "Continue" at bounding box center [543, 414] width 38 height 9
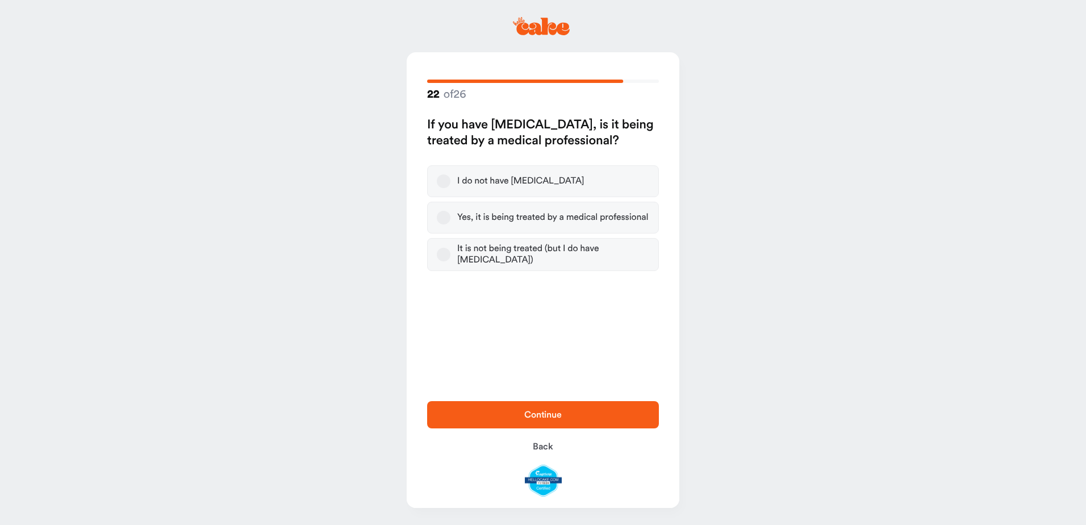
click at [444, 182] on button "I do not have high blood pressure" at bounding box center [444, 181] width 14 height 14
click at [542, 414] on span "Continue" at bounding box center [543, 414] width 38 height 9
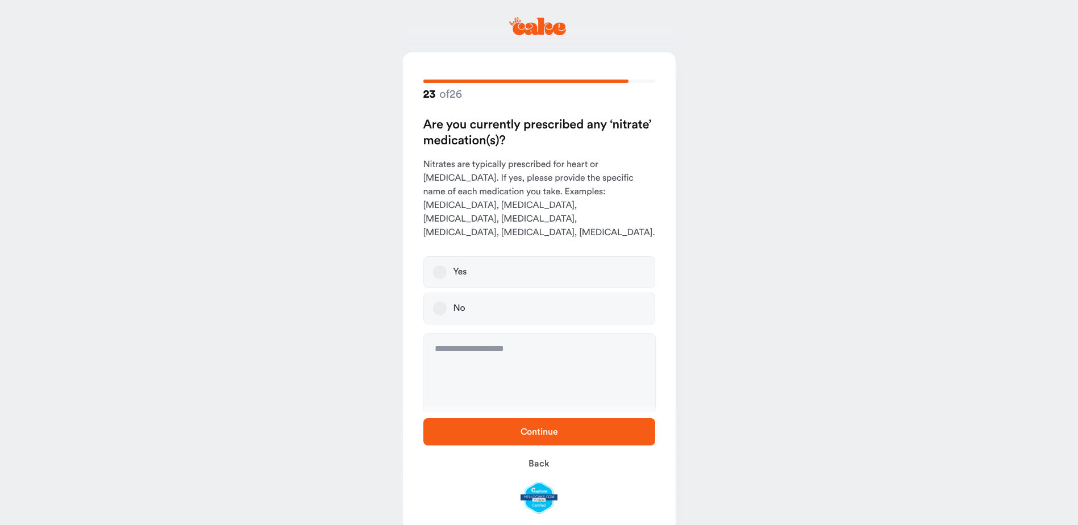
click at [443, 302] on button "No" at bounding box center [440, 309] width 14 height 14
drag, startPoint x: 534, startPoint y: 432, endPoint x: 521, endPoint y: 428, distance: 13.1
click at [533, 432] on span "Continue" at bounding box center [540, 431] width 38 height 9
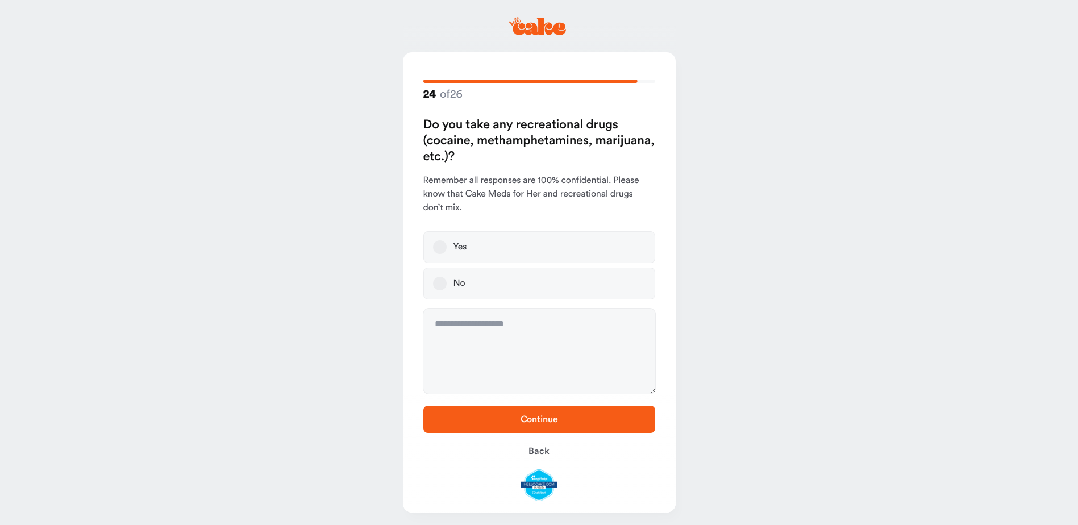
click at [441, 282] on button "No" at bounding box center [440, 284] width 14 height 14
click at [544, 420] on span "Continue" at bounding box center [540, 419] width 38 height 9
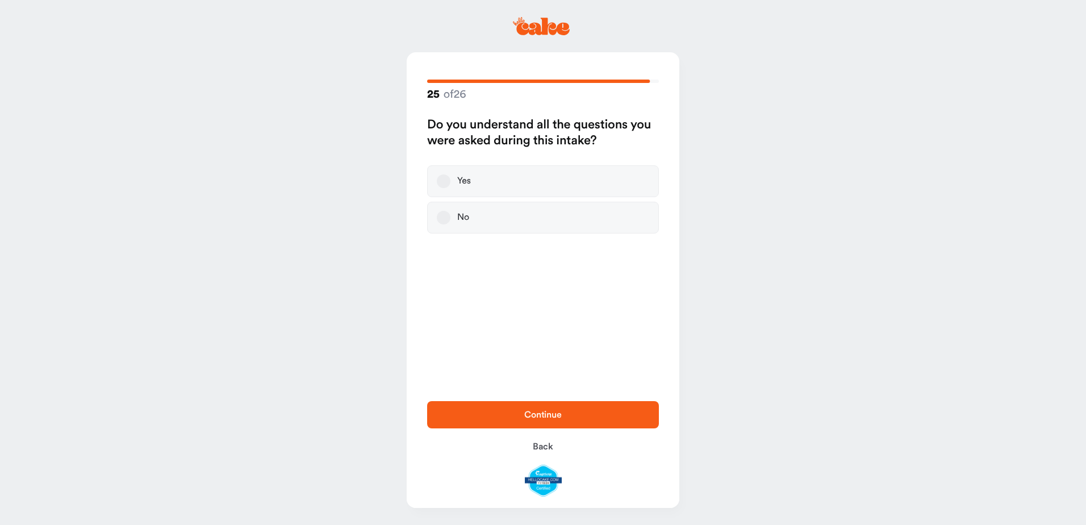
click at [444, 186] on button "Yes" at bounding box center [444, 181] width 14 height 14
drag, startPoint x: 531, startPoint y: 413, endPoint x: 495, endPoint y: 409, distance: 35.5
click at [530, 412] on span "Continue" at bounding box center [543, 414] width 38 height 9
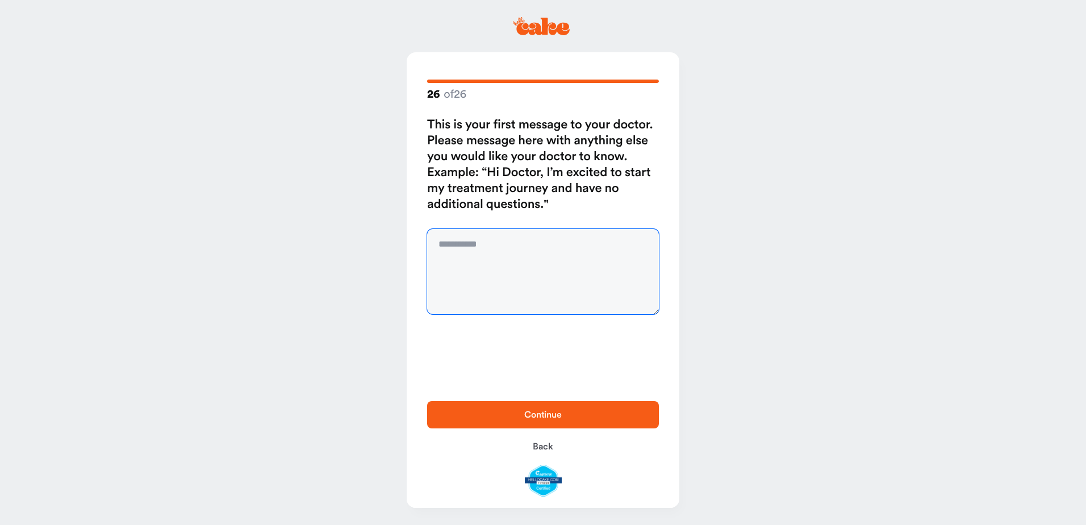
click at [458, 243] on textarea at bounding box center [543, 271] width 232 height 85
type textarea "**********"
click at [539, 417] on span "Continue" at bounding box center [543, 414] width 38 height 9
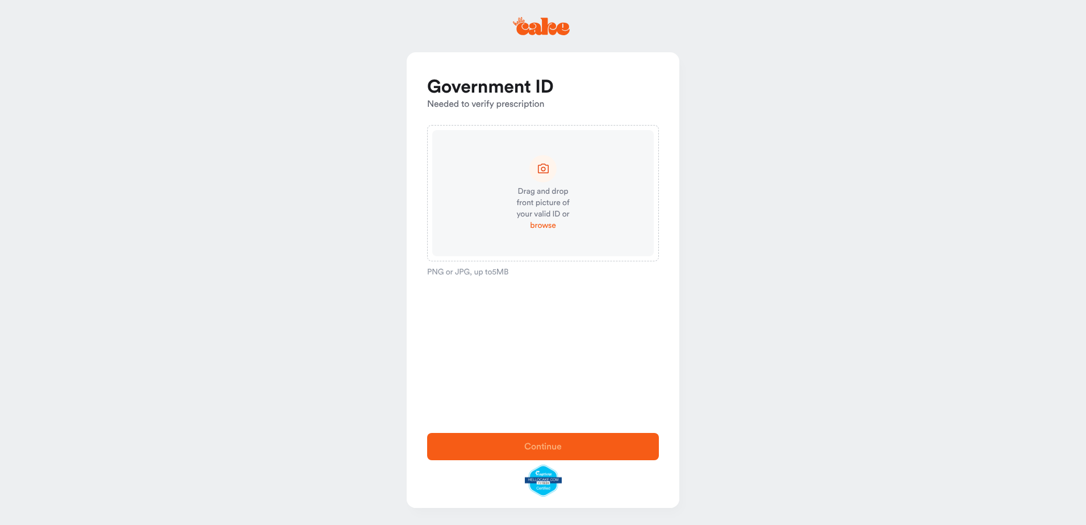
click at [547, 226] on span "browse" at bounding box center [543, 225] width 26 height 11
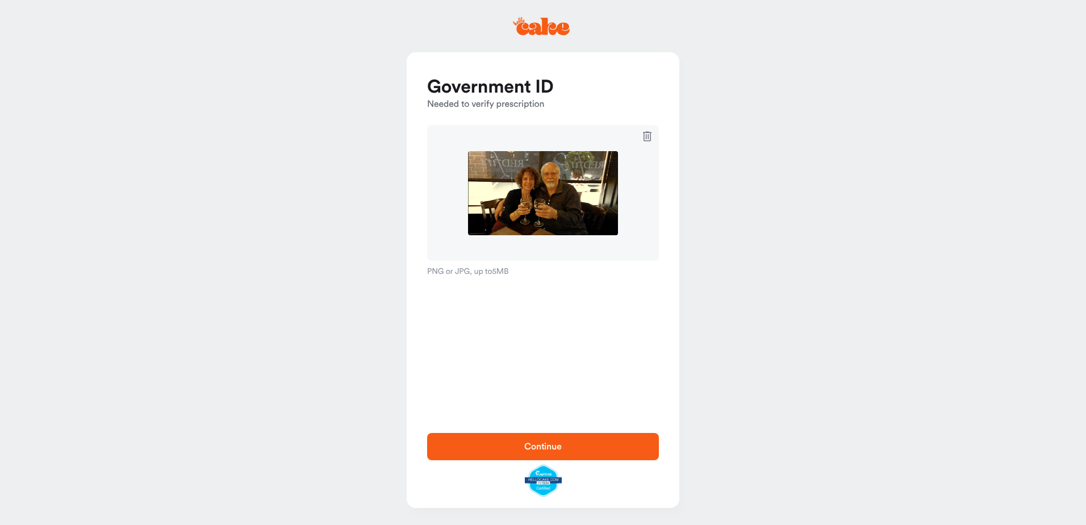
click at [536, 443] on span "Continue" at bounding box center [543, 446] width 38 height 9
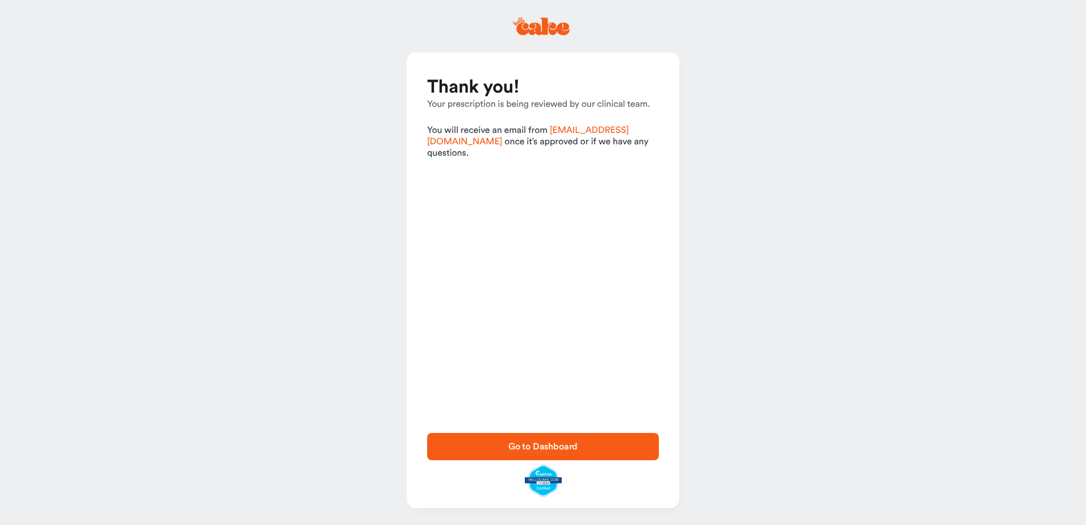
click at [547, 444] on span "Go to Dashboard" at bounding box center [544, 446] width 70 height 9
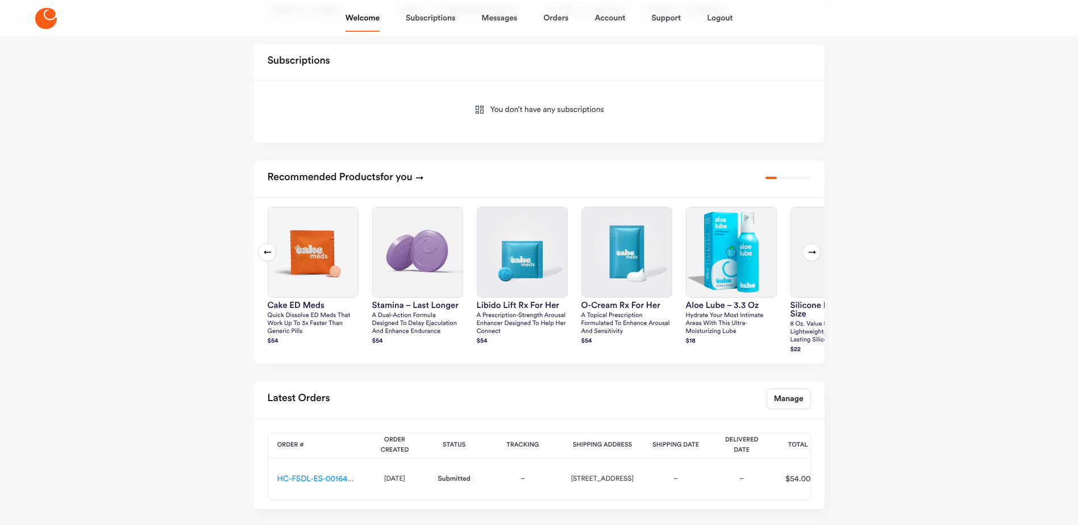
scroll to position [390, 0]
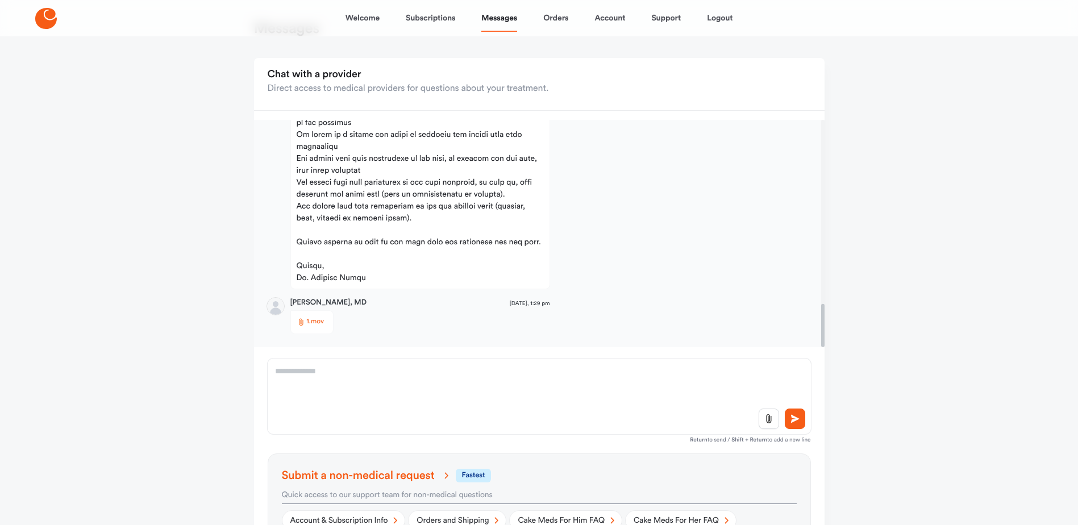
scroll to position [57, 0]
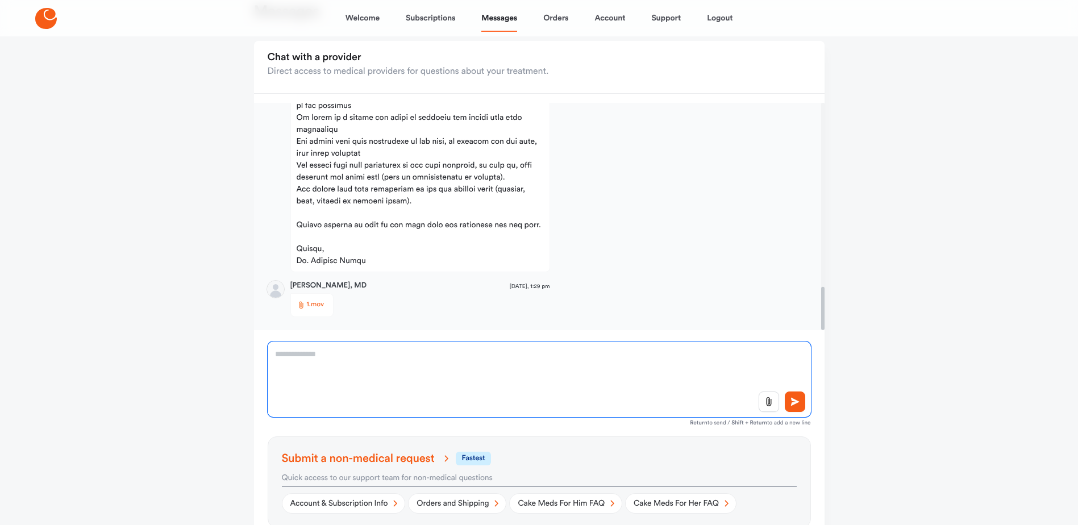
click at [307, 357] on textarea at bounding box center [539, 380] width 543 height 76
type textarea "******"
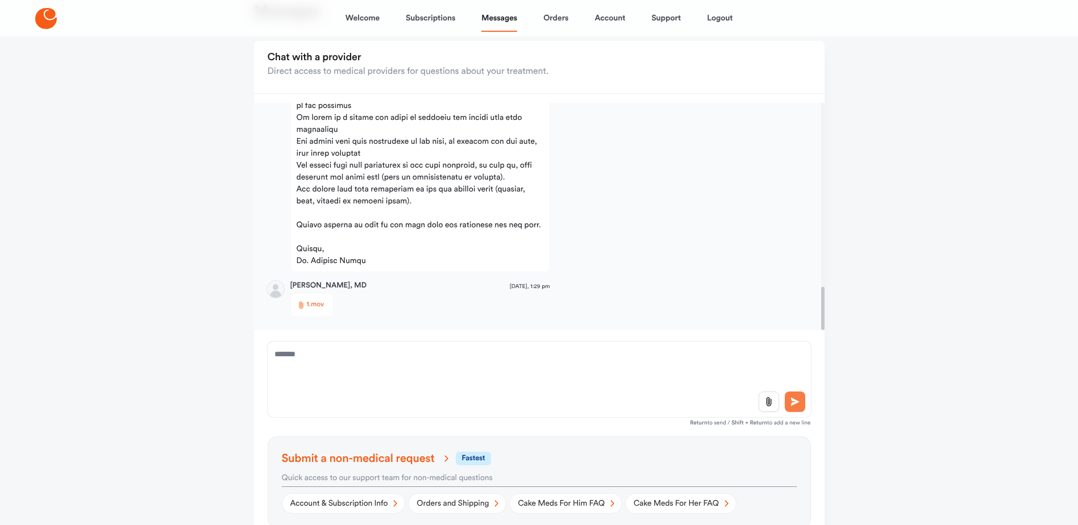
click at [793, 402] on icon at bounding box center [794, 402] width 11 height 10
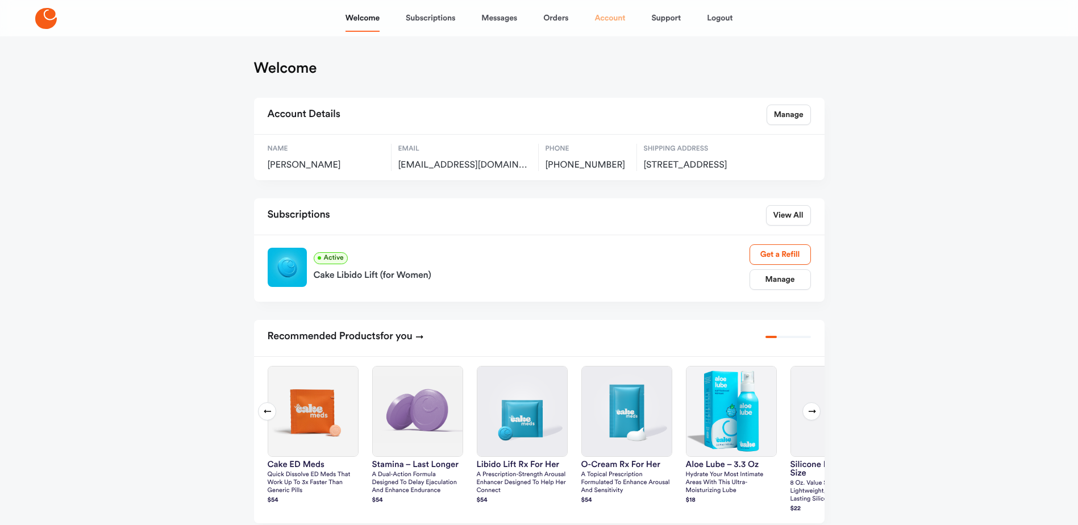
click at [607, 17] on link "Account" at bounding box center [609, 18] width 31 height 27
